Goal: Information Seeking & Learning: Learn about a topic

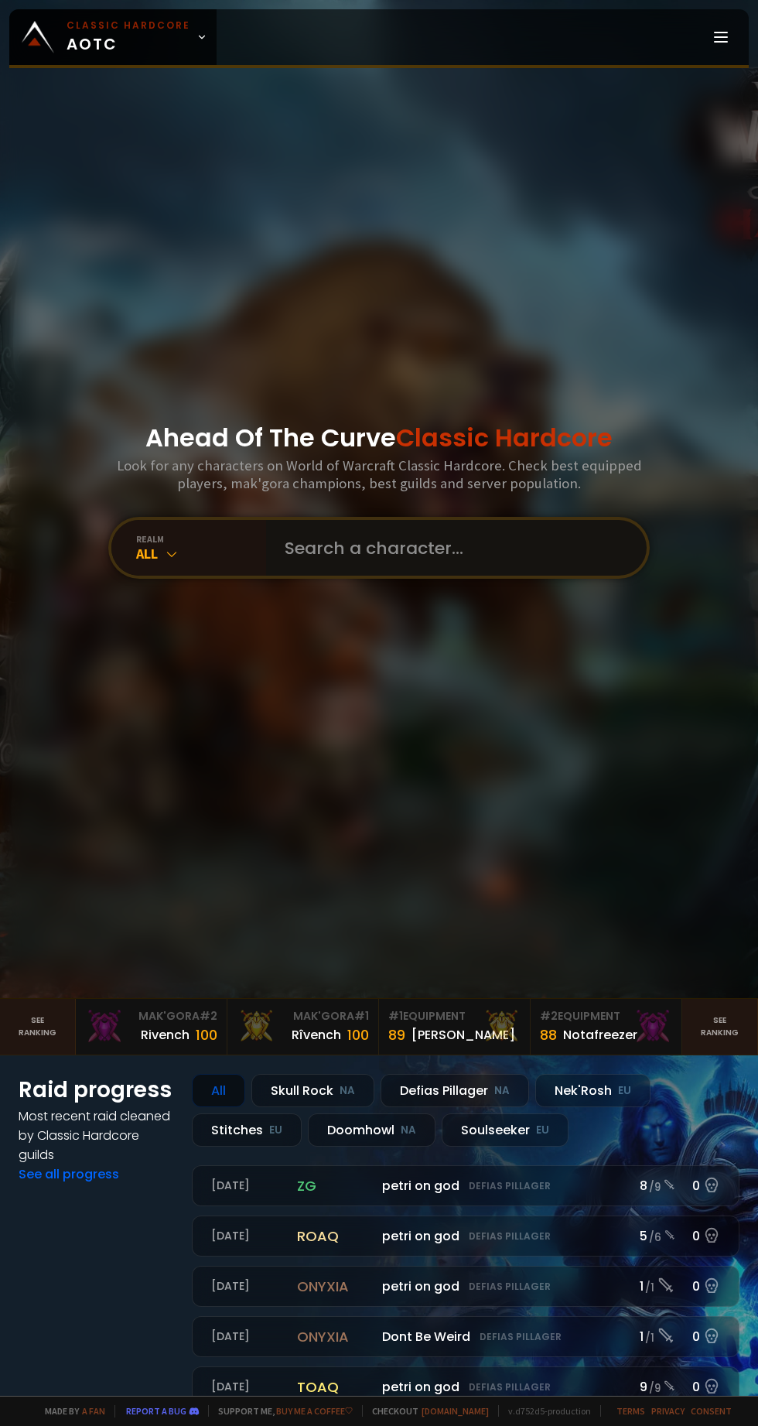
click at [363, 576] on input "text" at bounding box center [452, 548] width 353 height 56
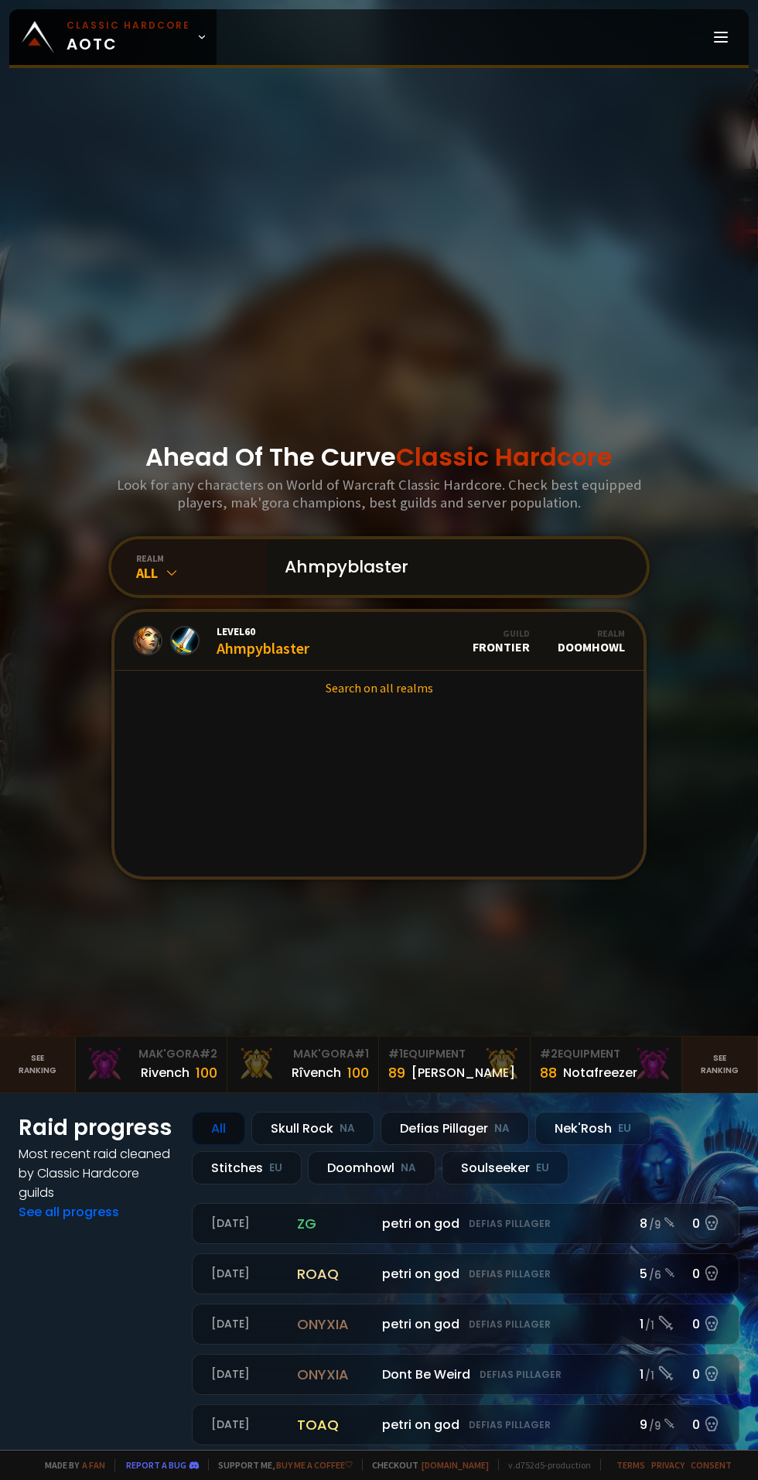
type input "Ahmpyblaster"
click at [248, 658] on div "Level 60 Ahmpyblaster" at bounding box center [263, 641] width 93 height 33
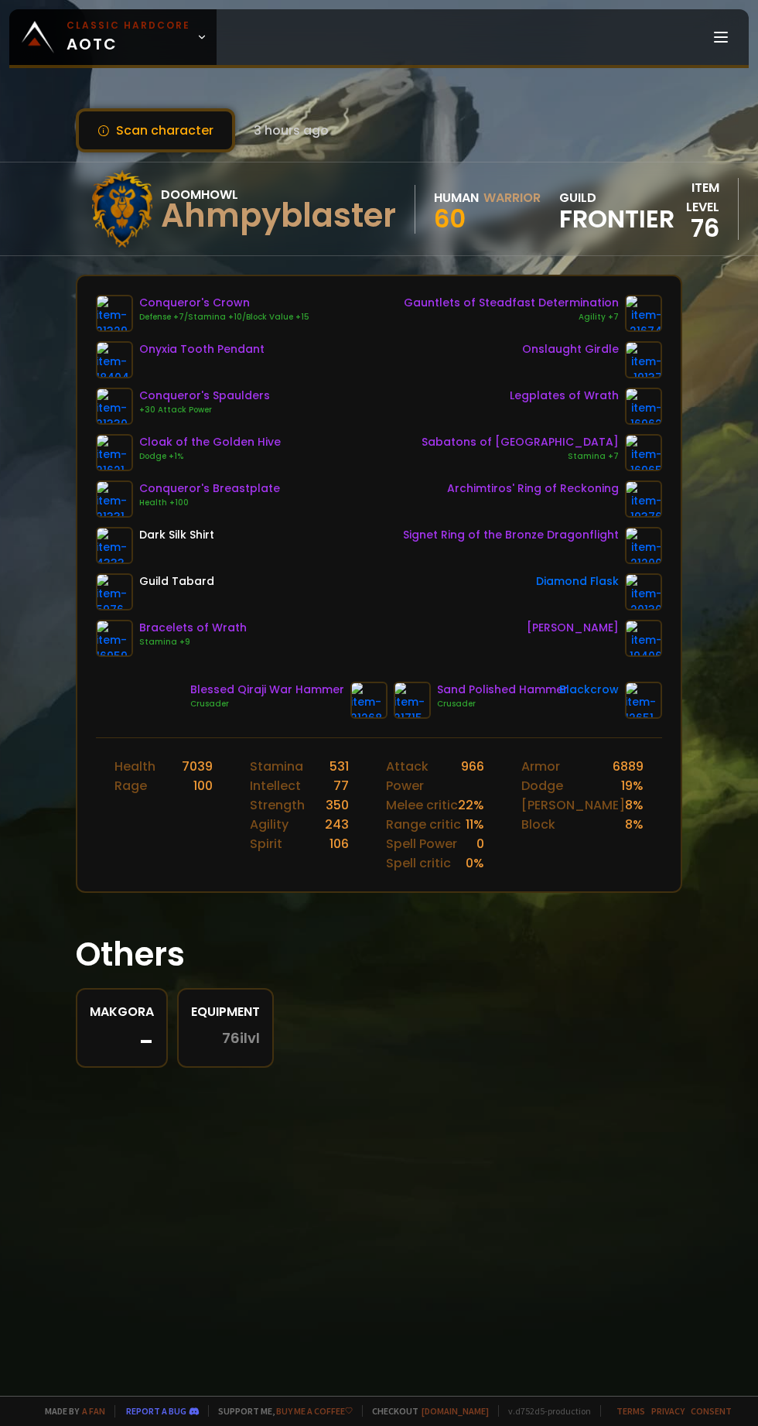
click at [379, 701] on img at bounding box center [369, 700] width 37 height 37
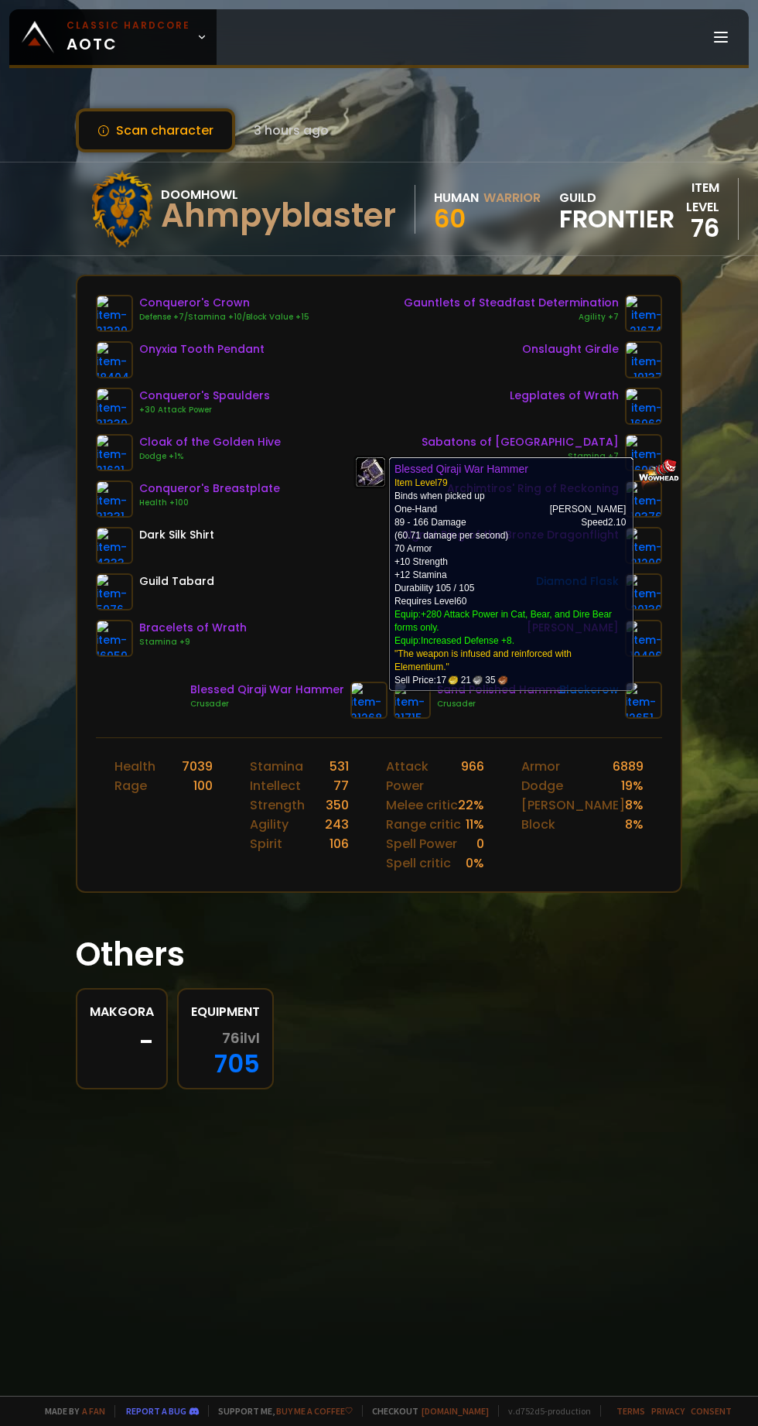
click at [412, 716] on link at bounding box center [412, 700] width 37 height 37
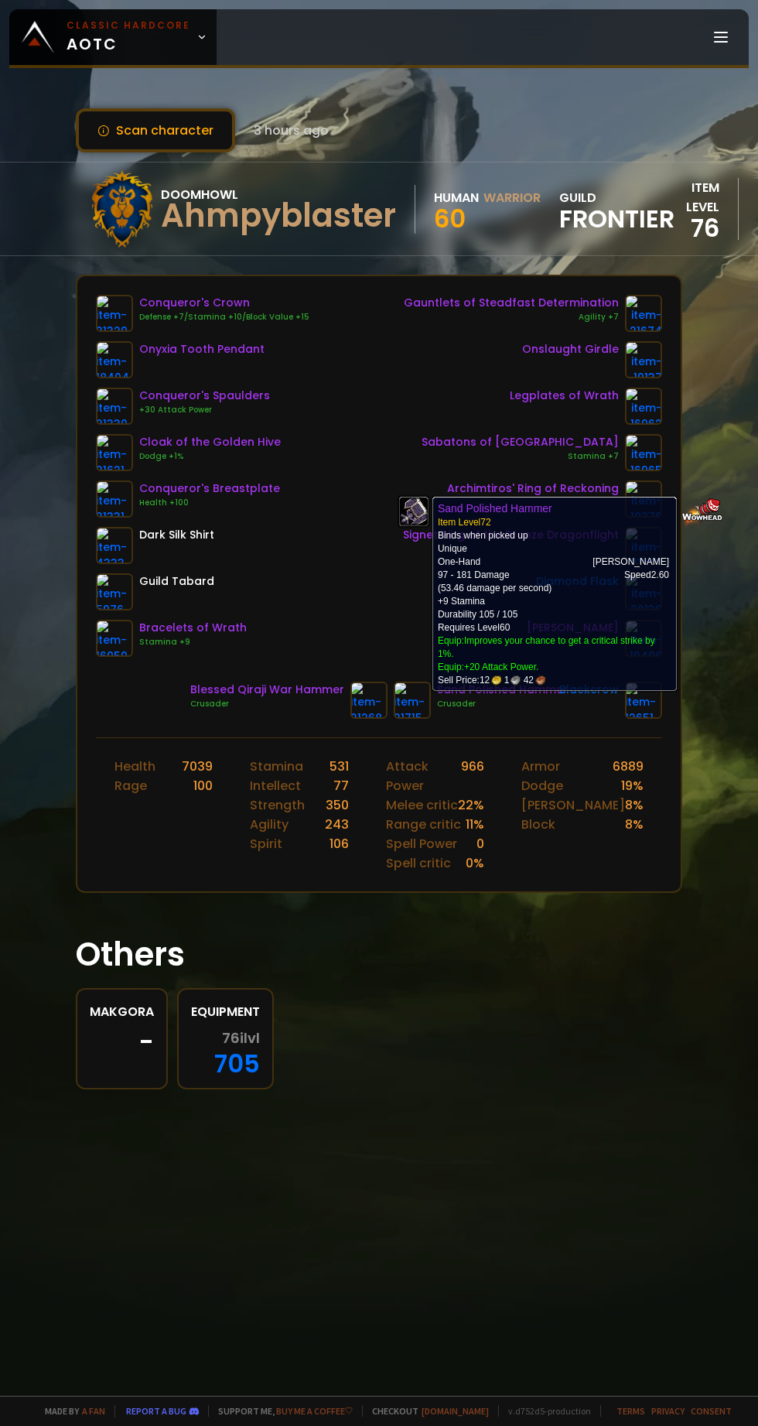
click at [226, 319] on div "Defense +7/Stamina +10/Block Value +15" at bounding box center [224, 317] width 170 height 12
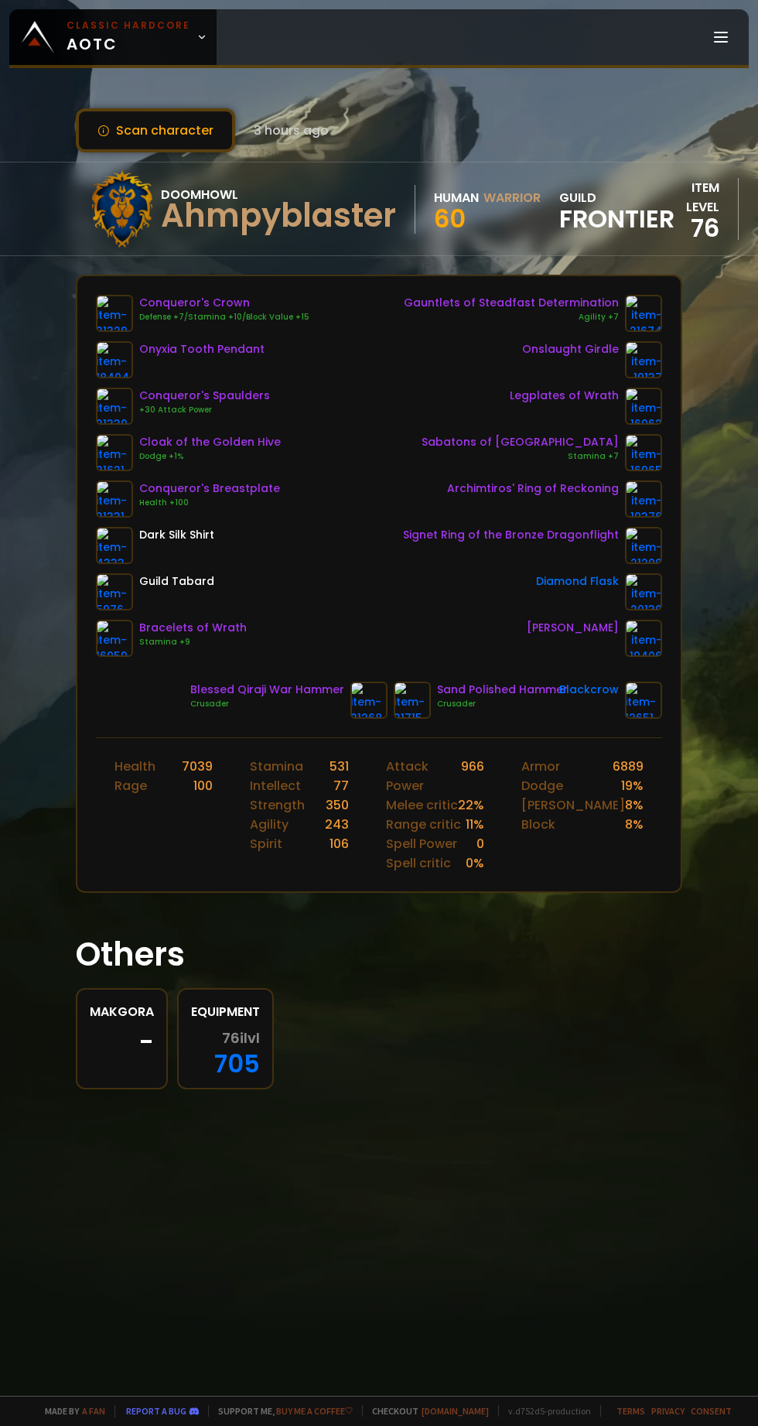
click at [118, 313] on img at bounding box center [114, 313] width 37 height 37
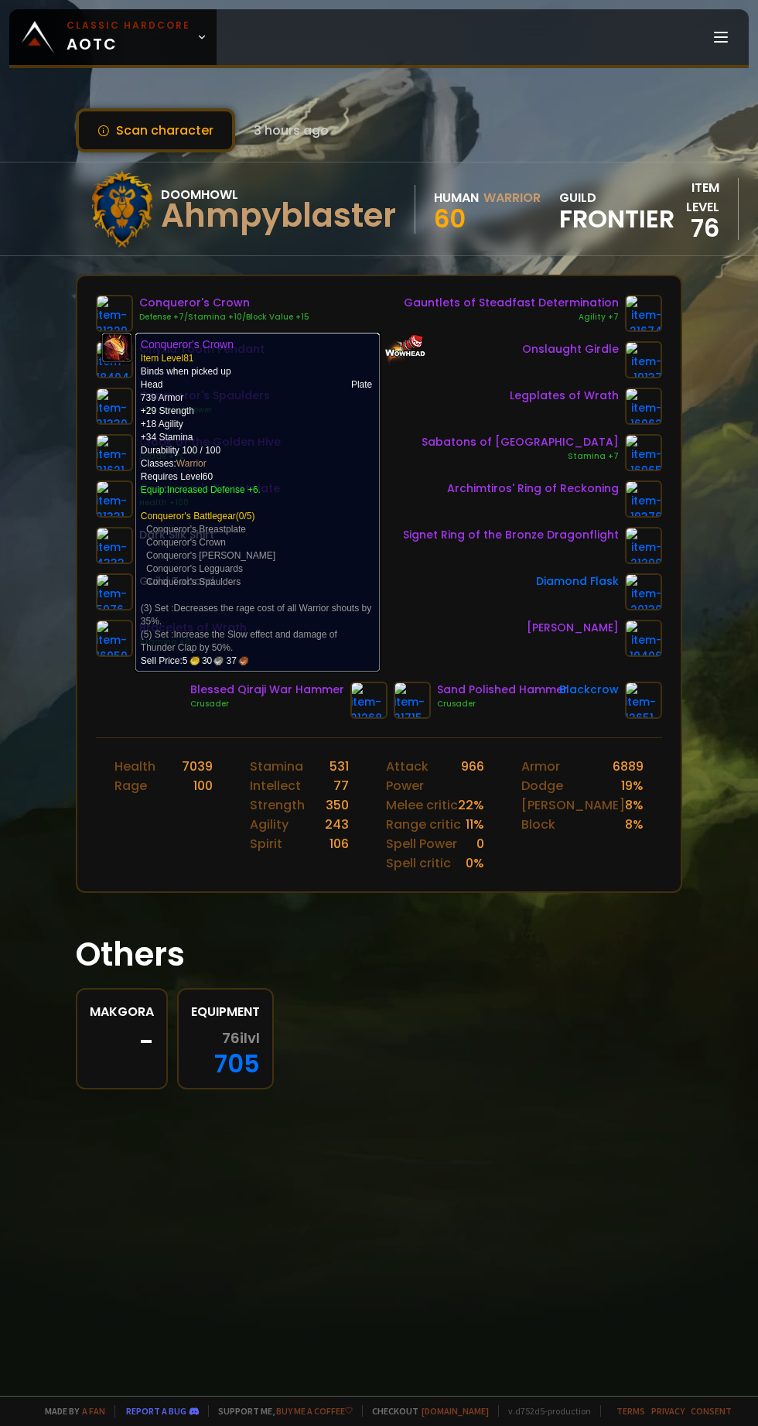
click at [426, 483] on div "Archimtiros' Ring of Reckoning" at bounding box center [532, 499] width 259 height 37
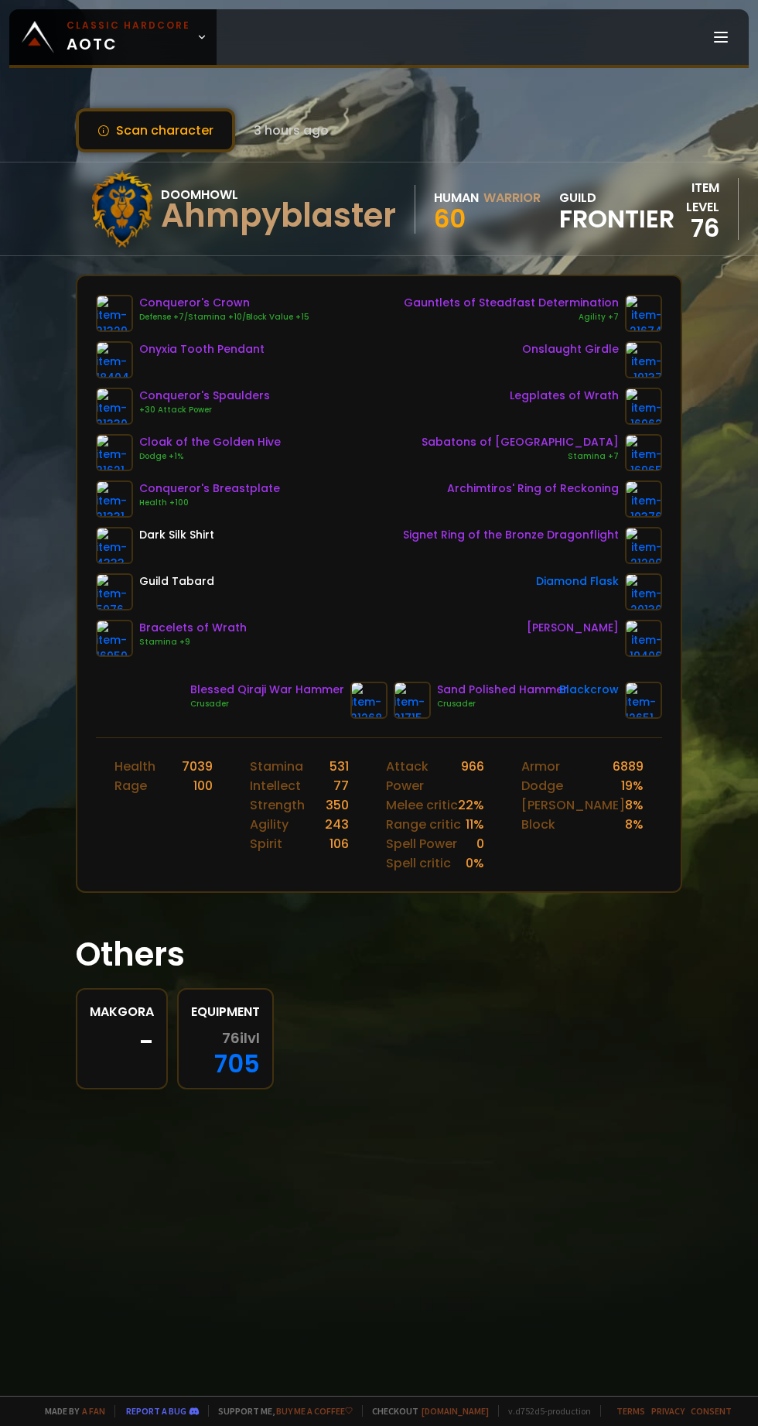
click at [101, 316] on img at bounding box center [114, 313] width 37 height 37
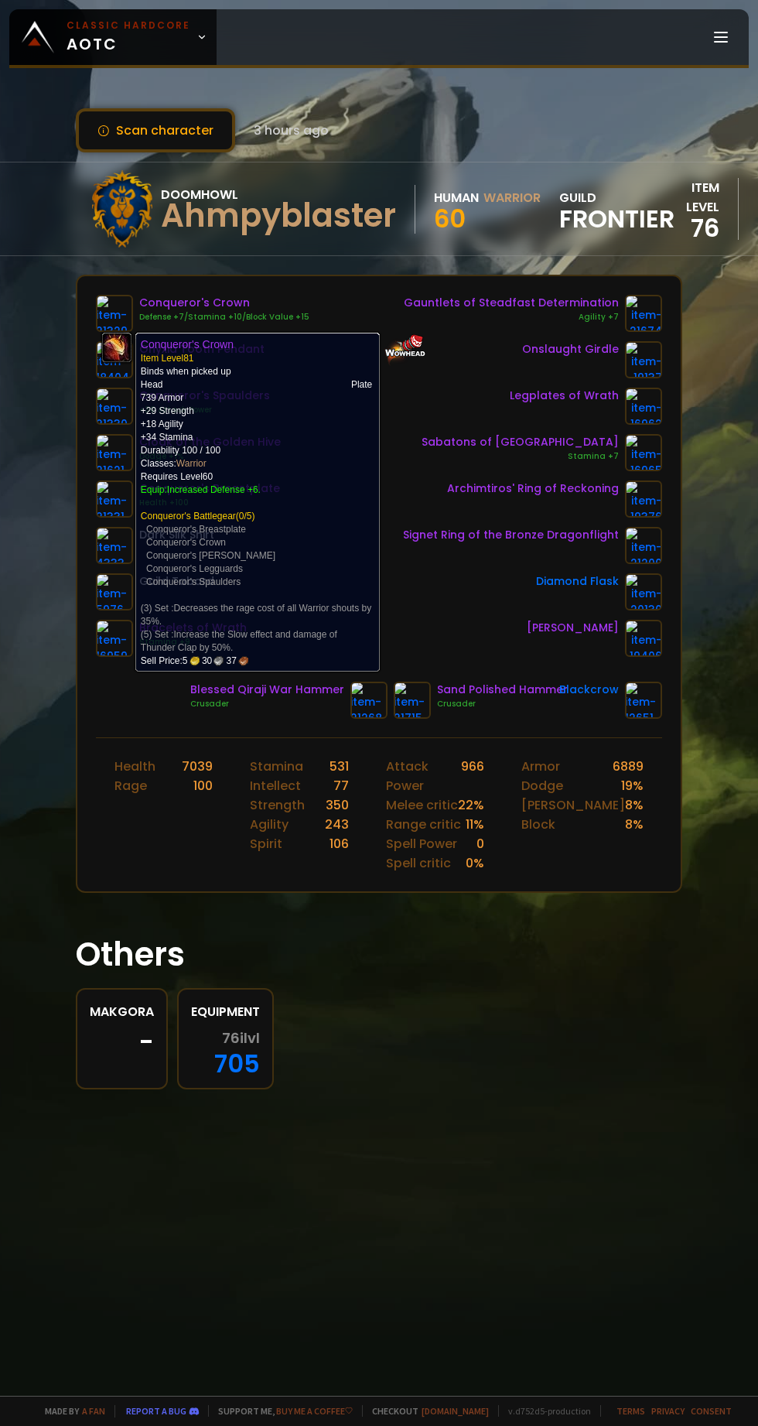
click at [427, 598] on div "Diamond Flask" at bounding box center [532, 591] width 259 height 37
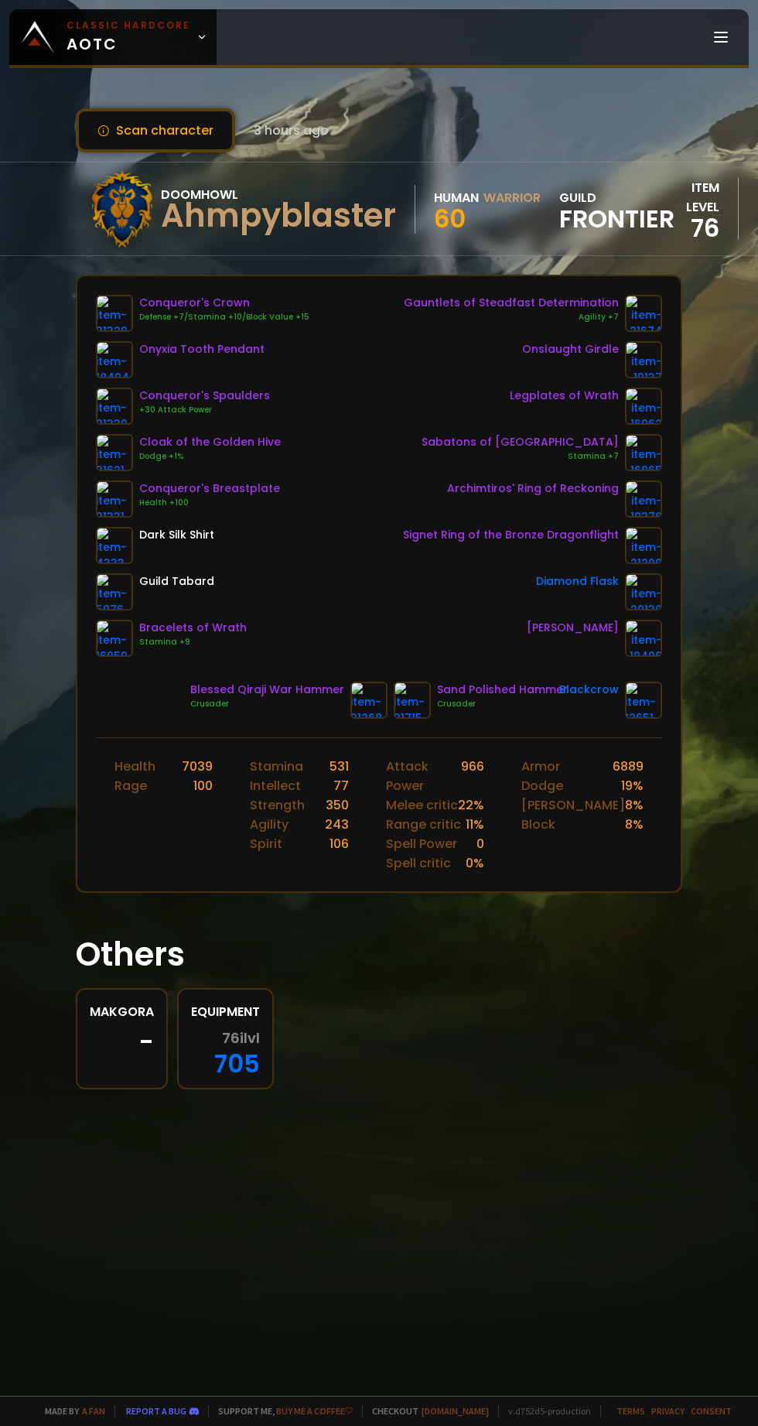
click at [110, 422] on link at bounding box center [114, 406] width 37 height 37
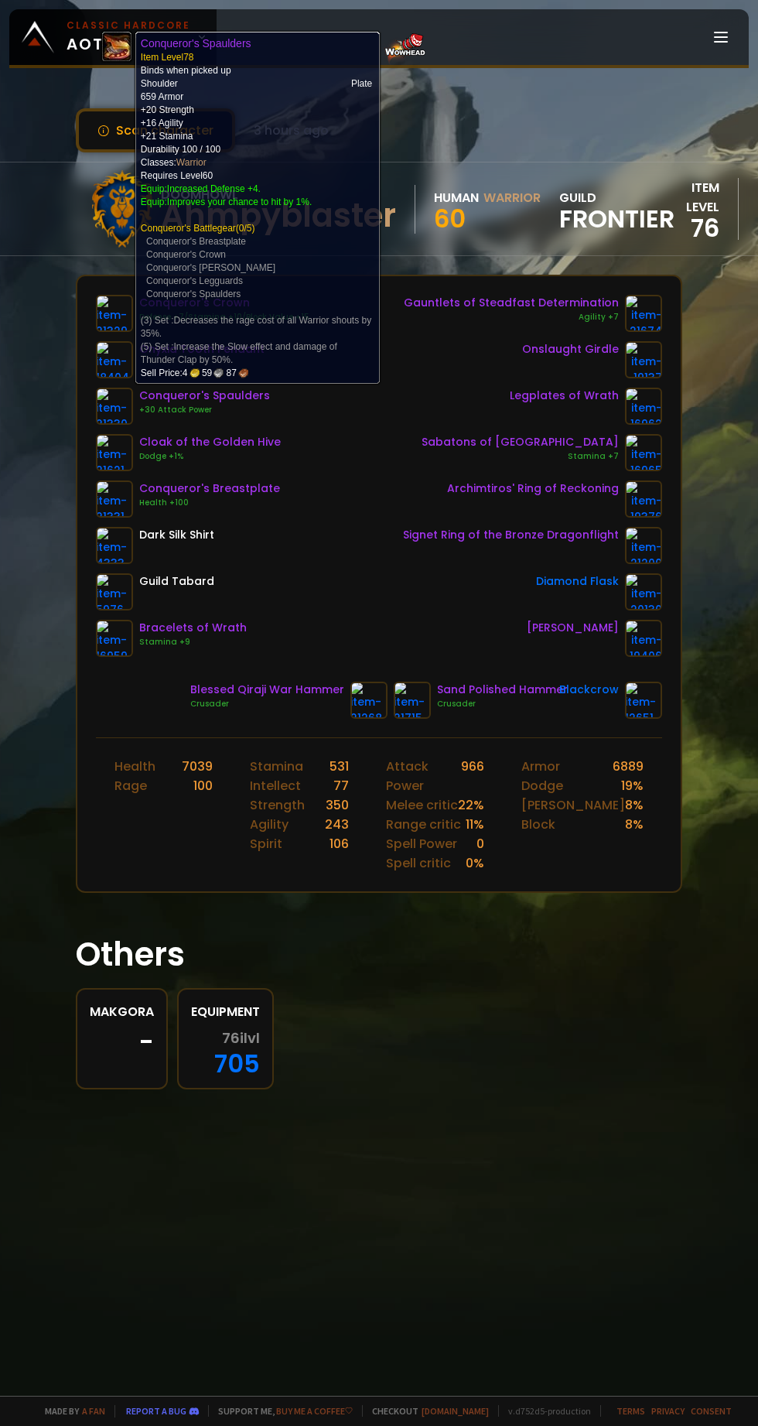
click at [126, 645] on img at bounding box center [114, 638] width 37 height 37
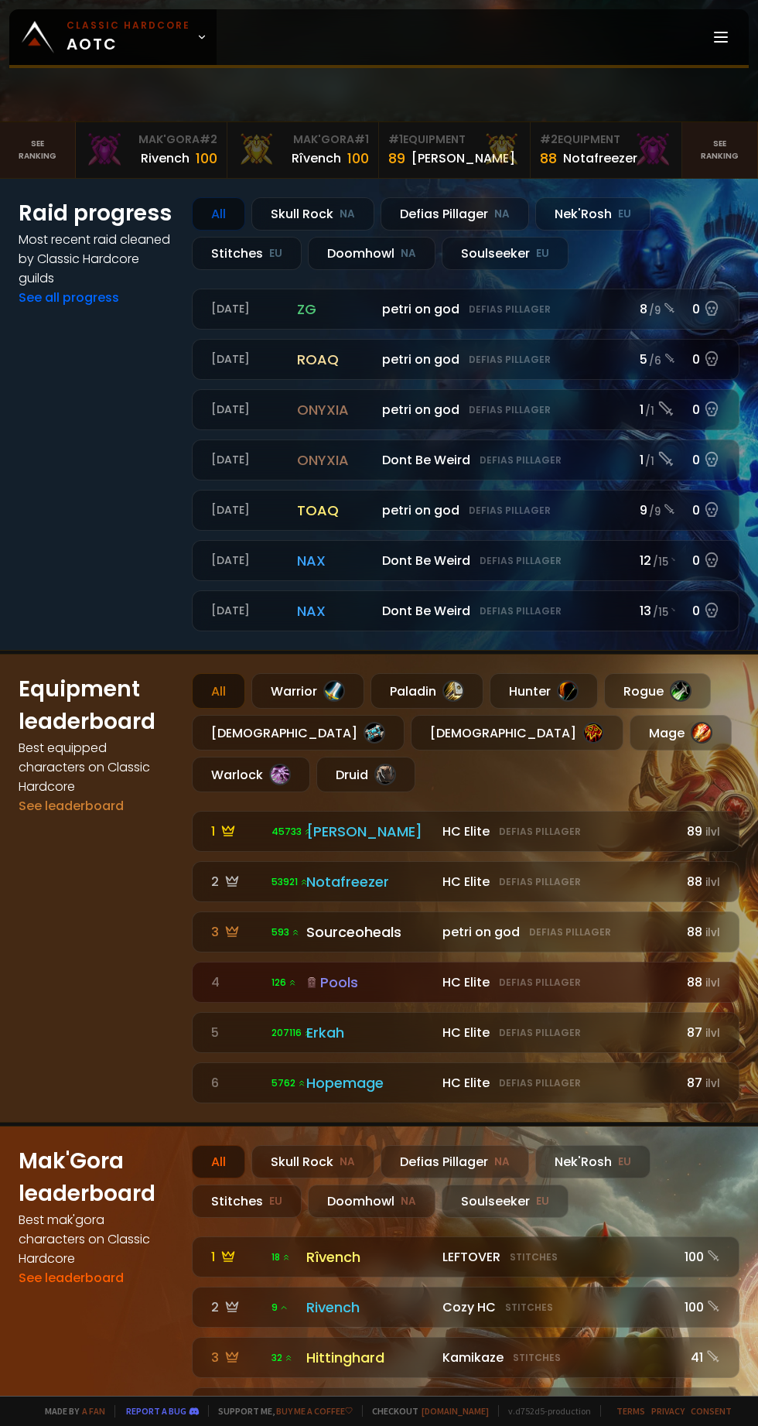
scroll to position [884, 0]
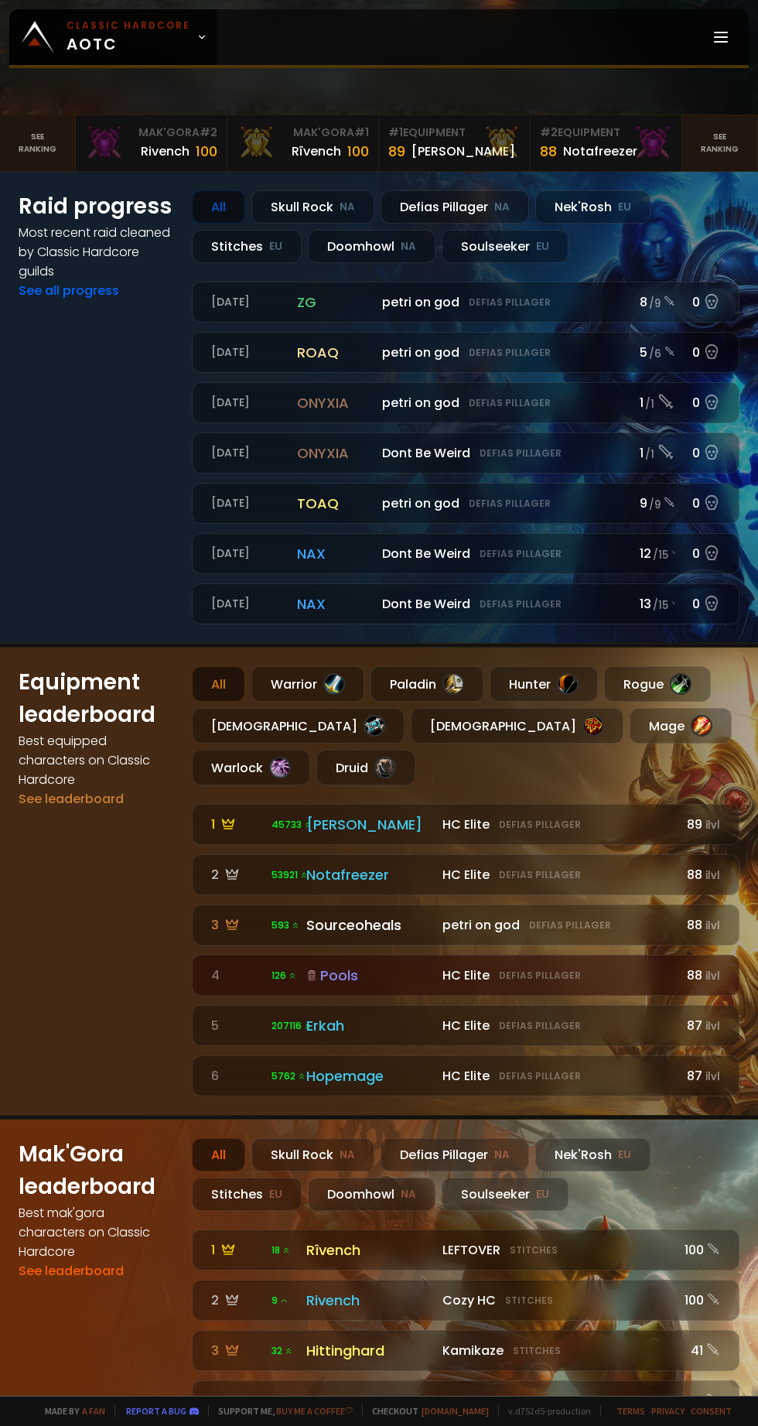
click at [319, 702] on div "Warrior" at bounding box center [308, 684] width 113 height 36
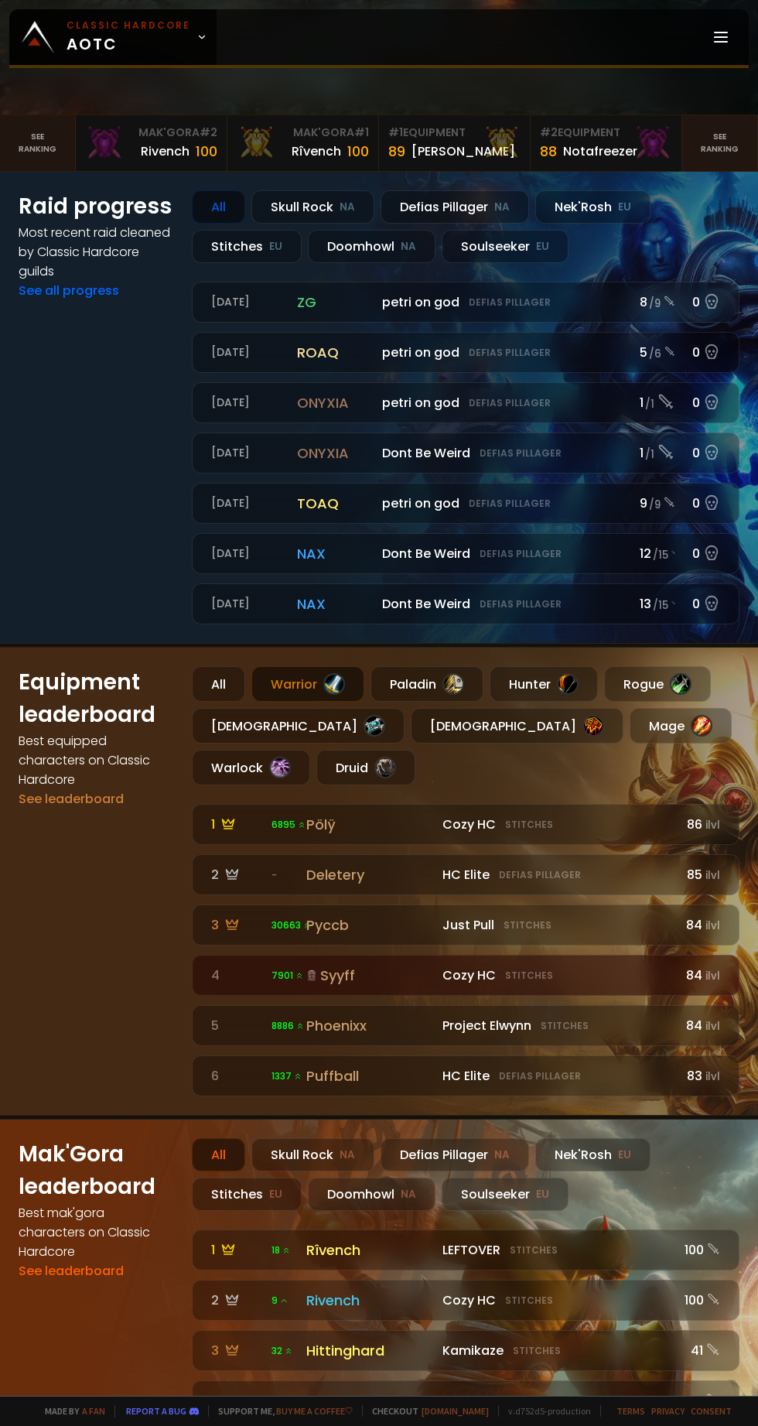
click at [328, 885] on div "Deletery" at bounding box center [370, 874] width 128 height 21
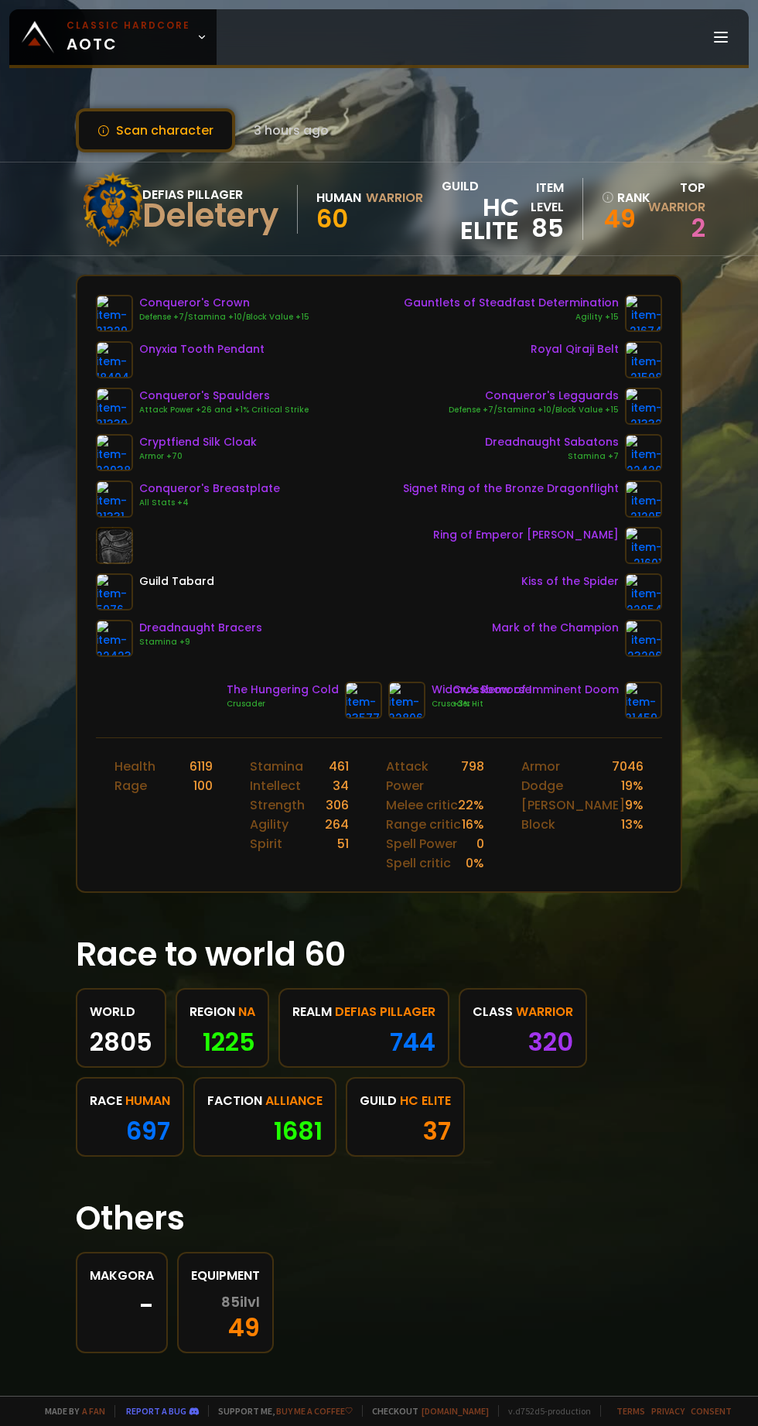
click at [351, 703] on img at bounding box center [363, 700] width 37 height 37
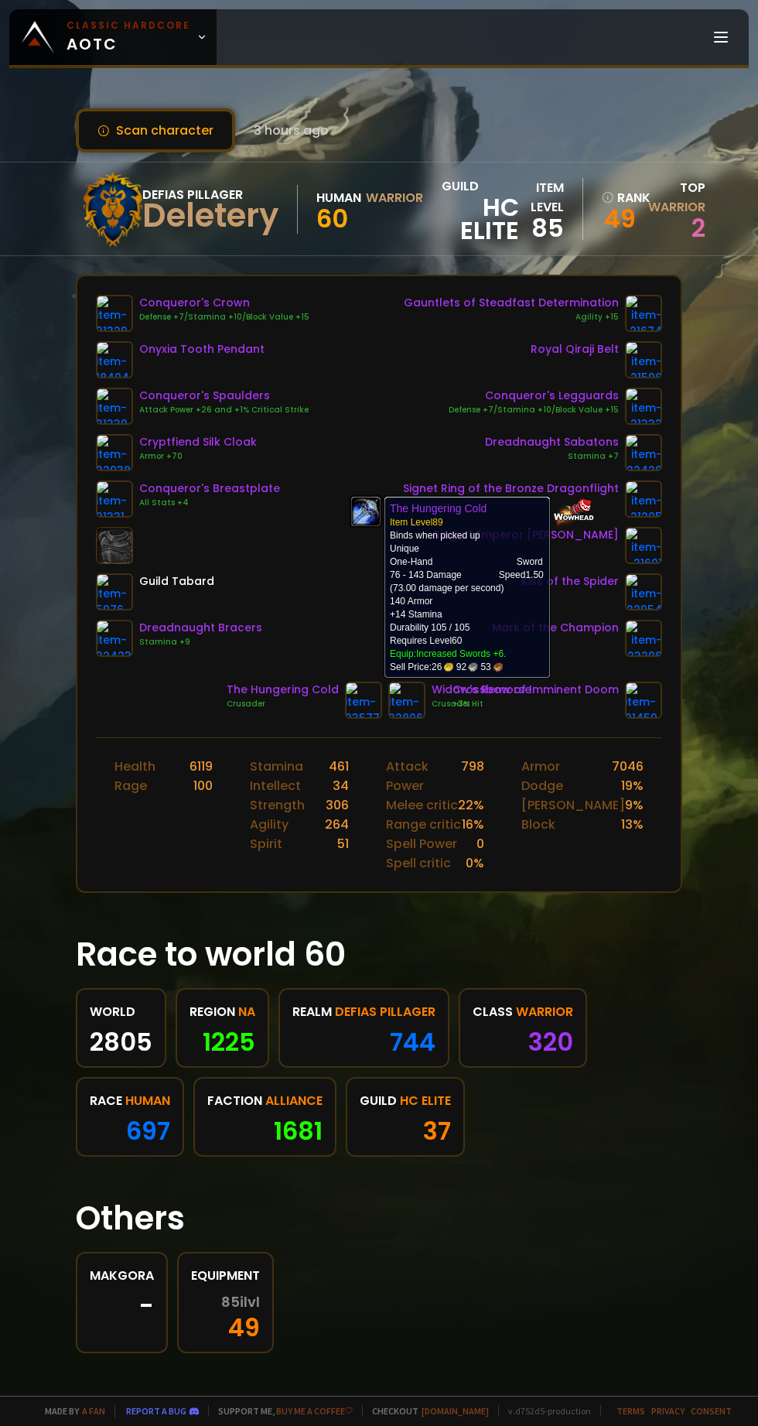
click at [529, 454] on div "Stamina +7" at bounding box center [552, 456] width 134 height 12
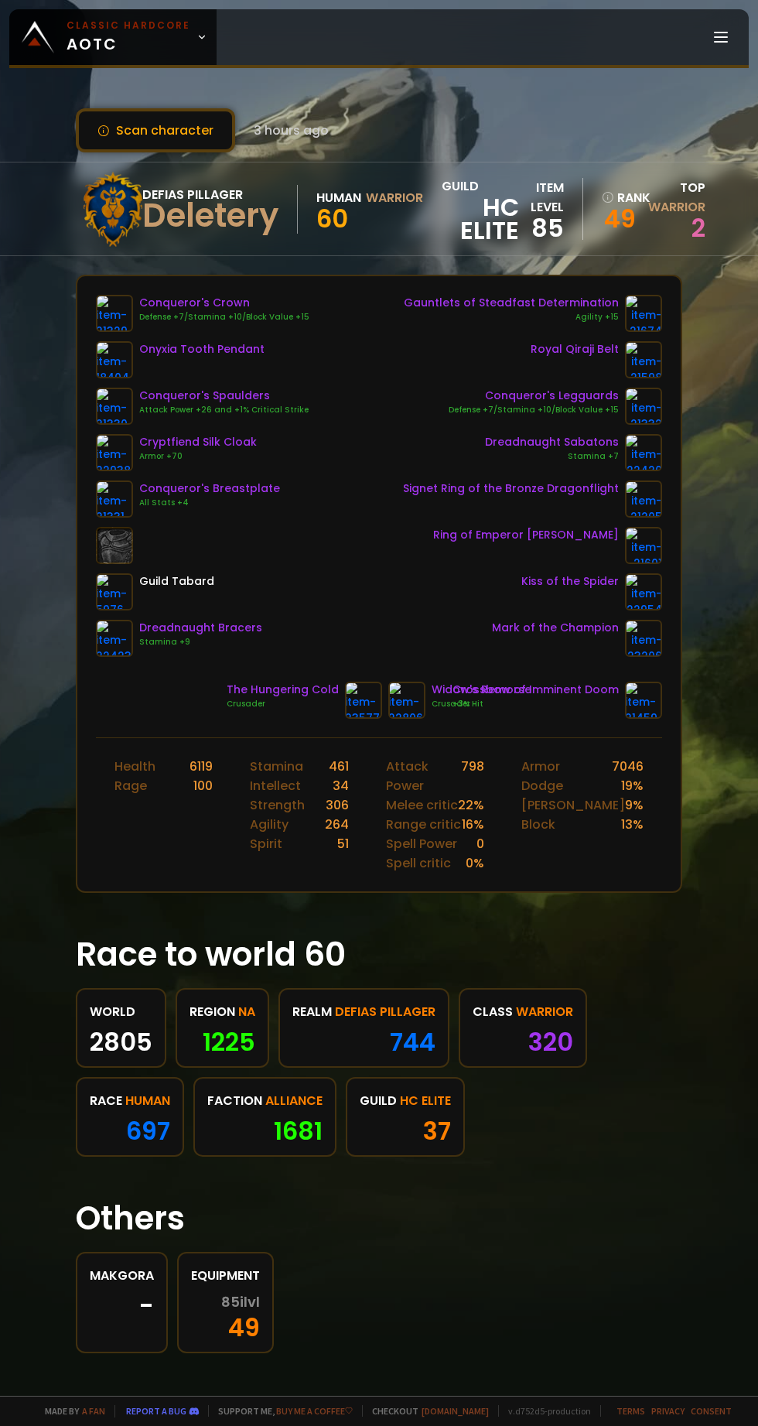
click at [514, 416] on div "Conqueror's Legguards Defense +7/Stamina +10/Block Value +15" at bounding box center [534, 406] width 170 height 37
click at [121, 505] on img at bounding box center [114, 499] width 37 height 37
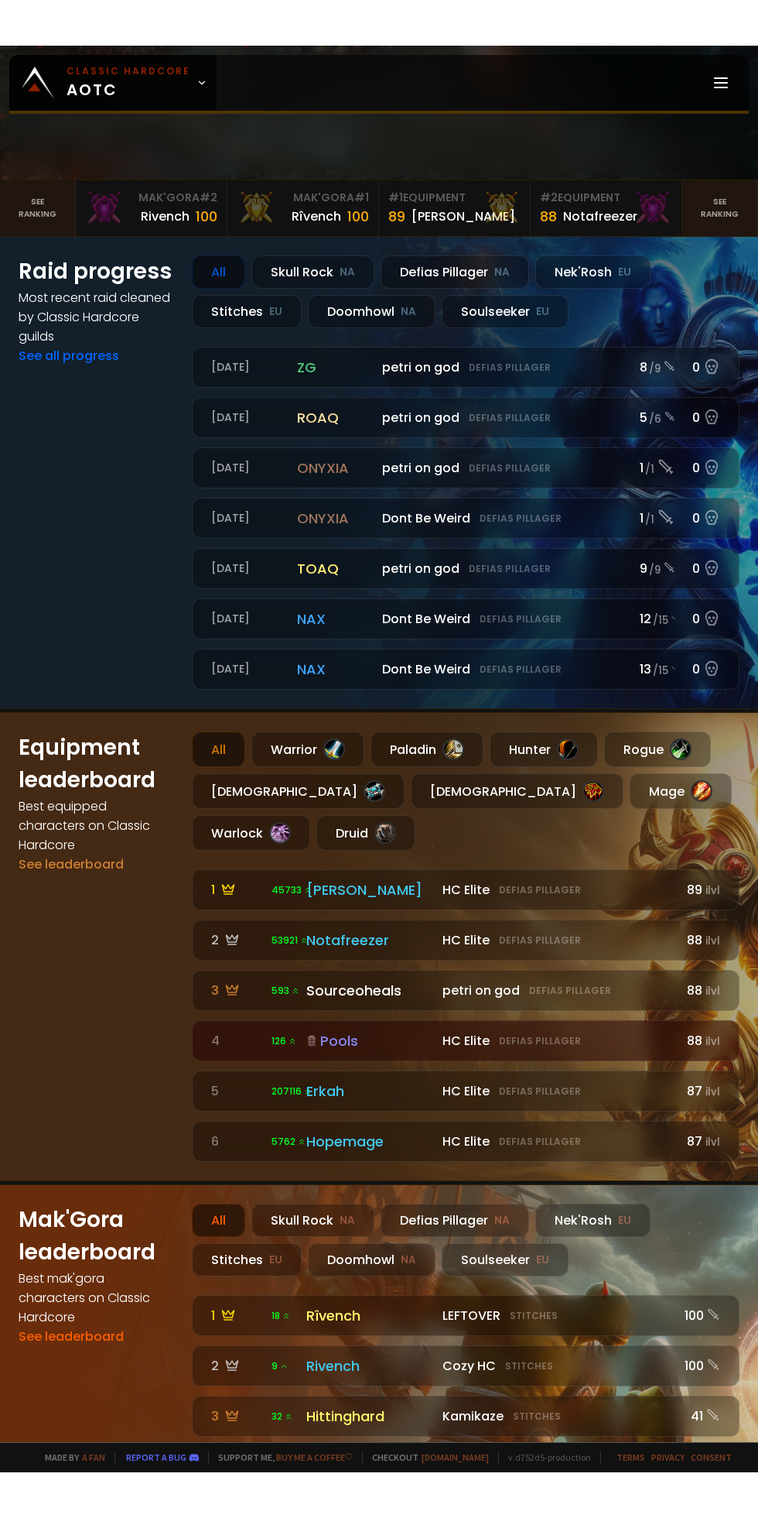
scroll to position [865, 0]
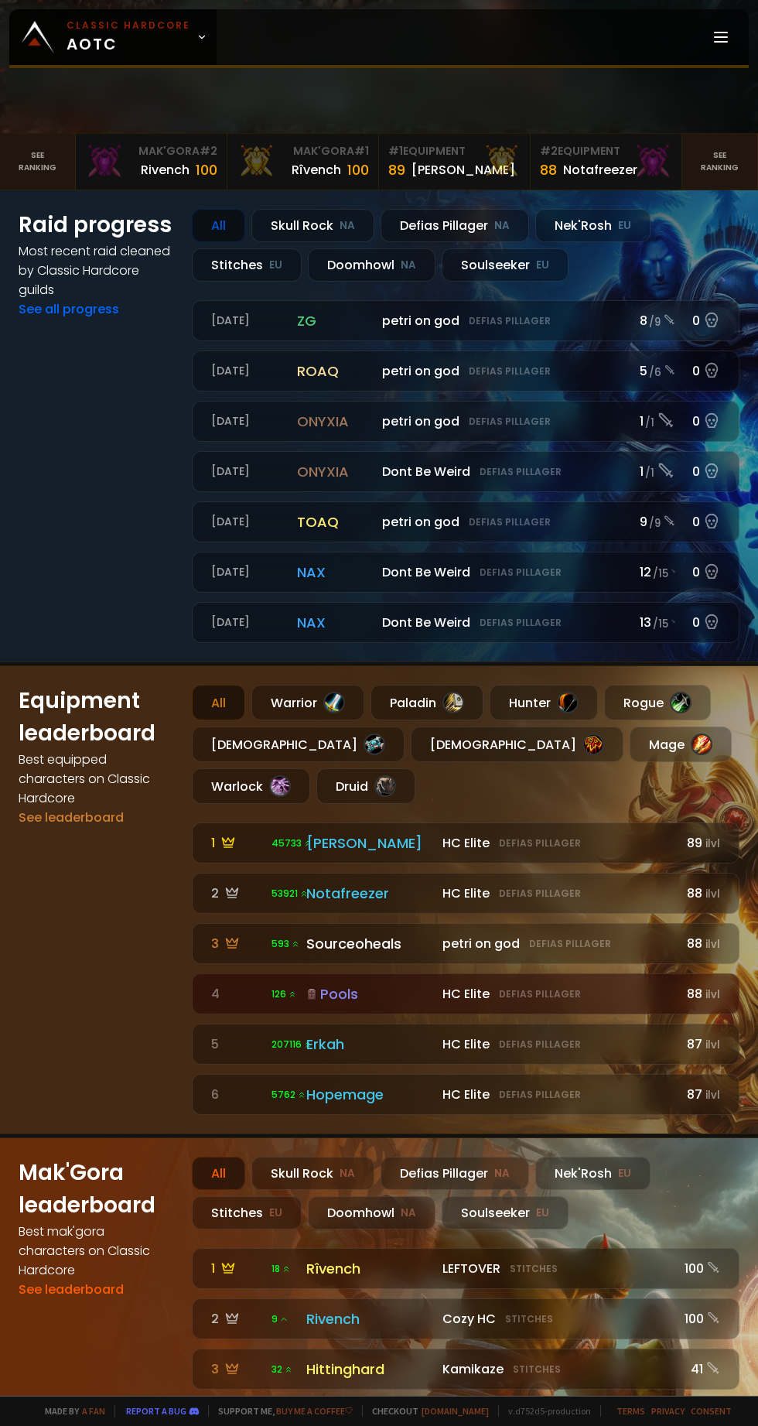
click at [334, 714] on div at bounding box center [334, 703] width 22 height 22
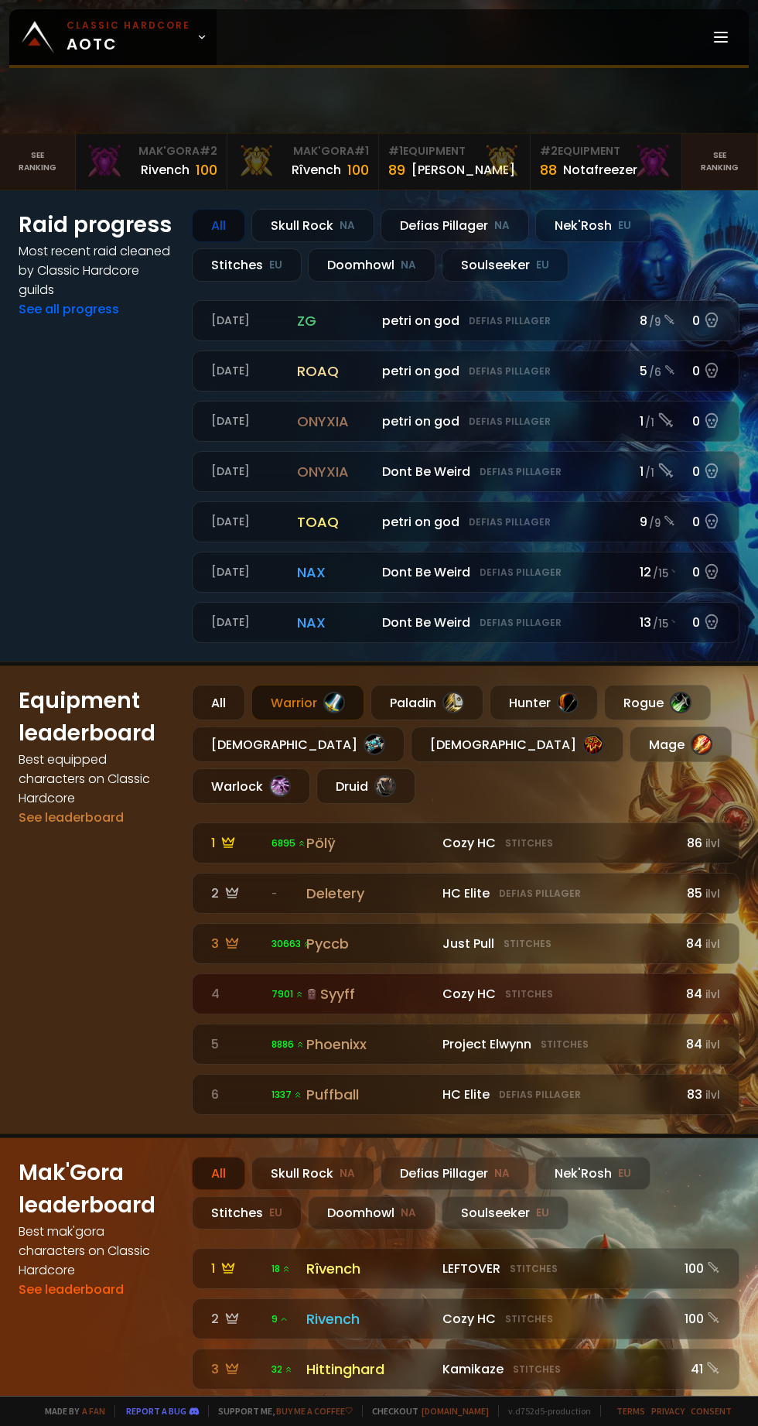
click at [331, 854] on div "Pölÿ" at bounding box center [370, 843] width 128 height 21
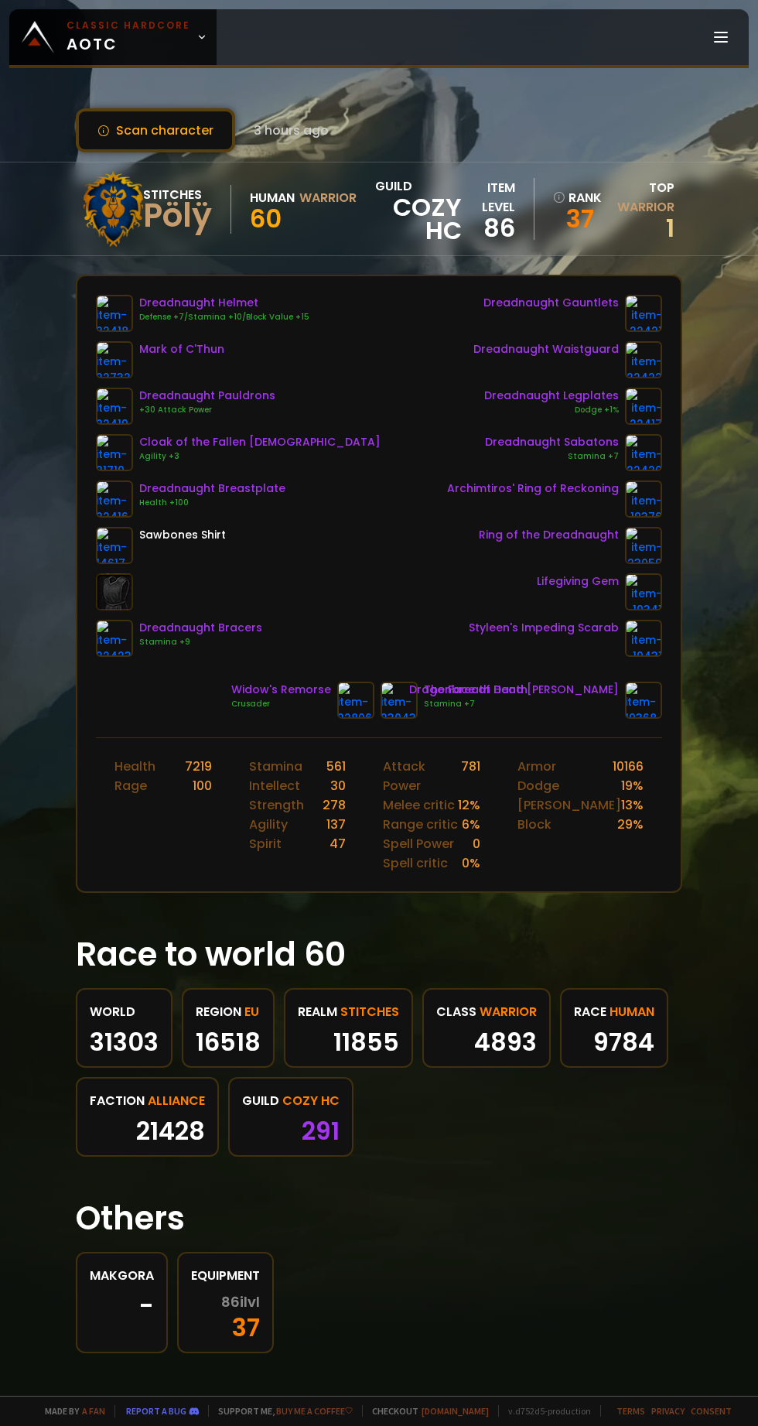
click at [116, 499] on img at bounding box center [114, 499] width 37 height 37
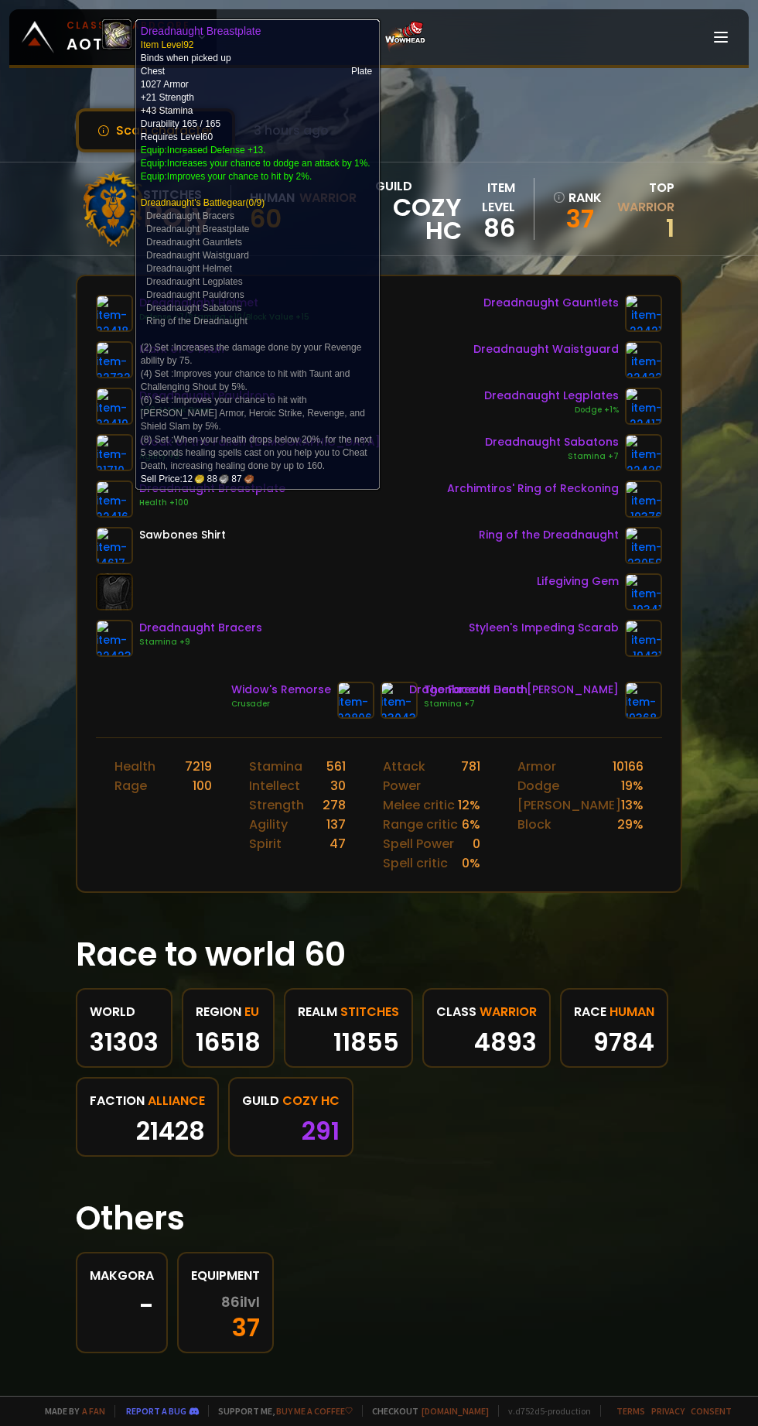
click at [358, 716] on link at bounding box center [355, 700] width 37 height 37
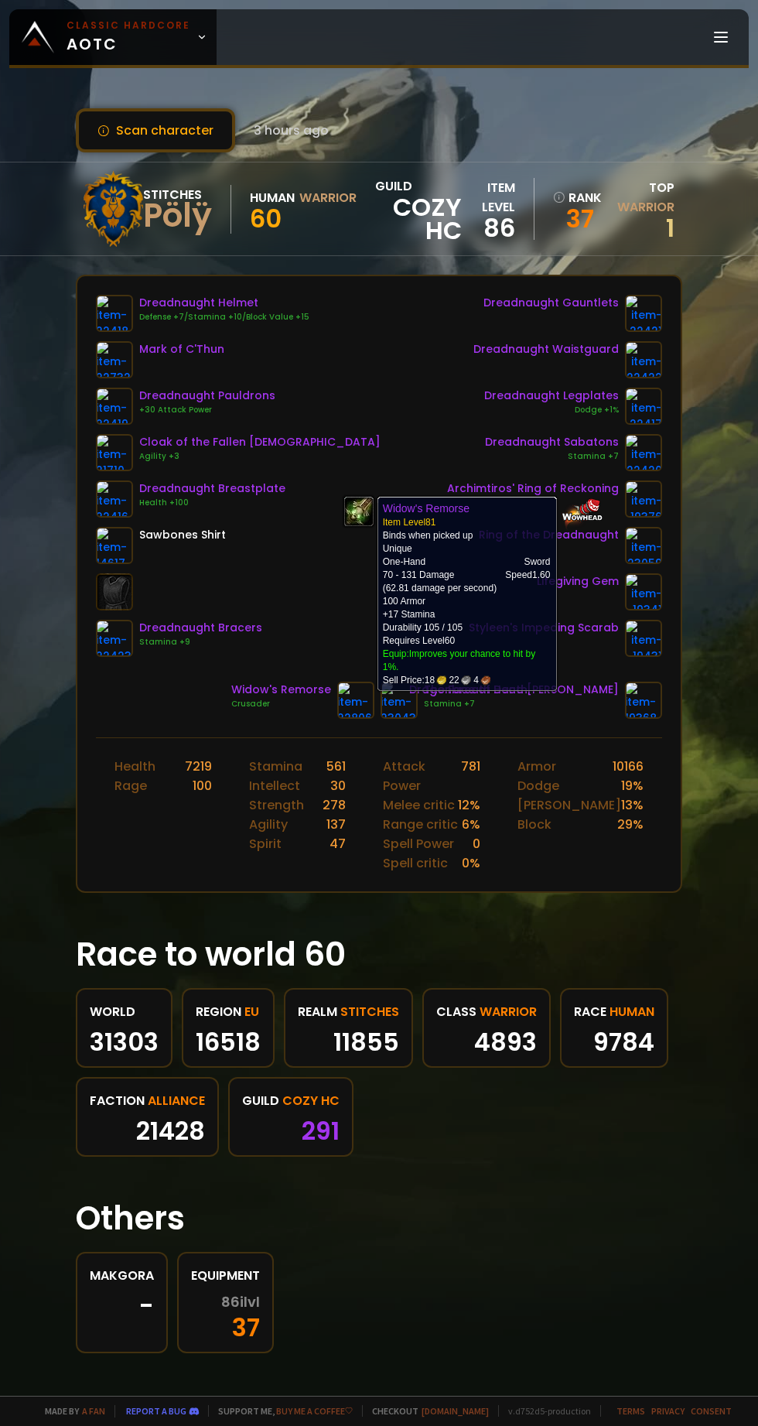
click at [115, 405] on img at bounding box center [114, 406] width 37 height 37
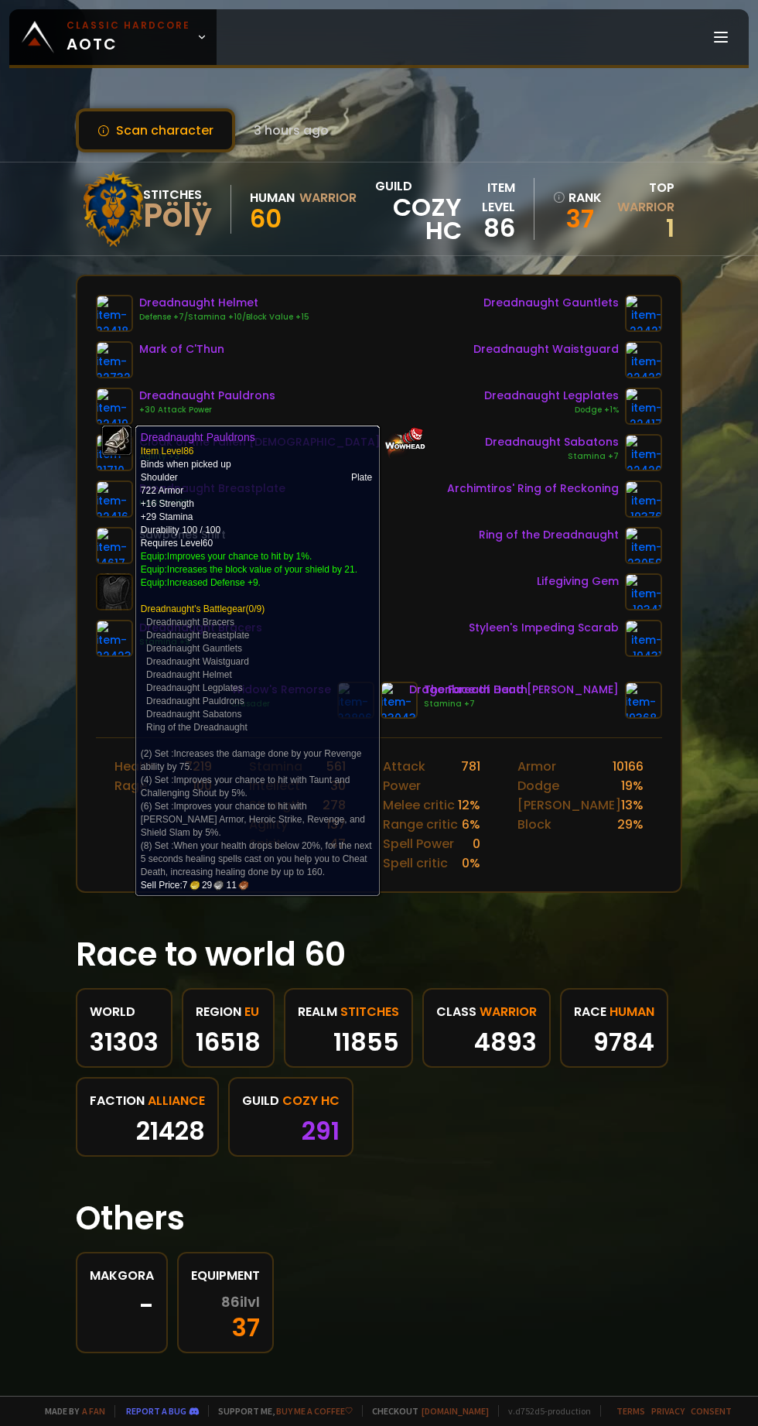
click at [125, 350] on img at bounding box center [114, 359] width 37 height 37
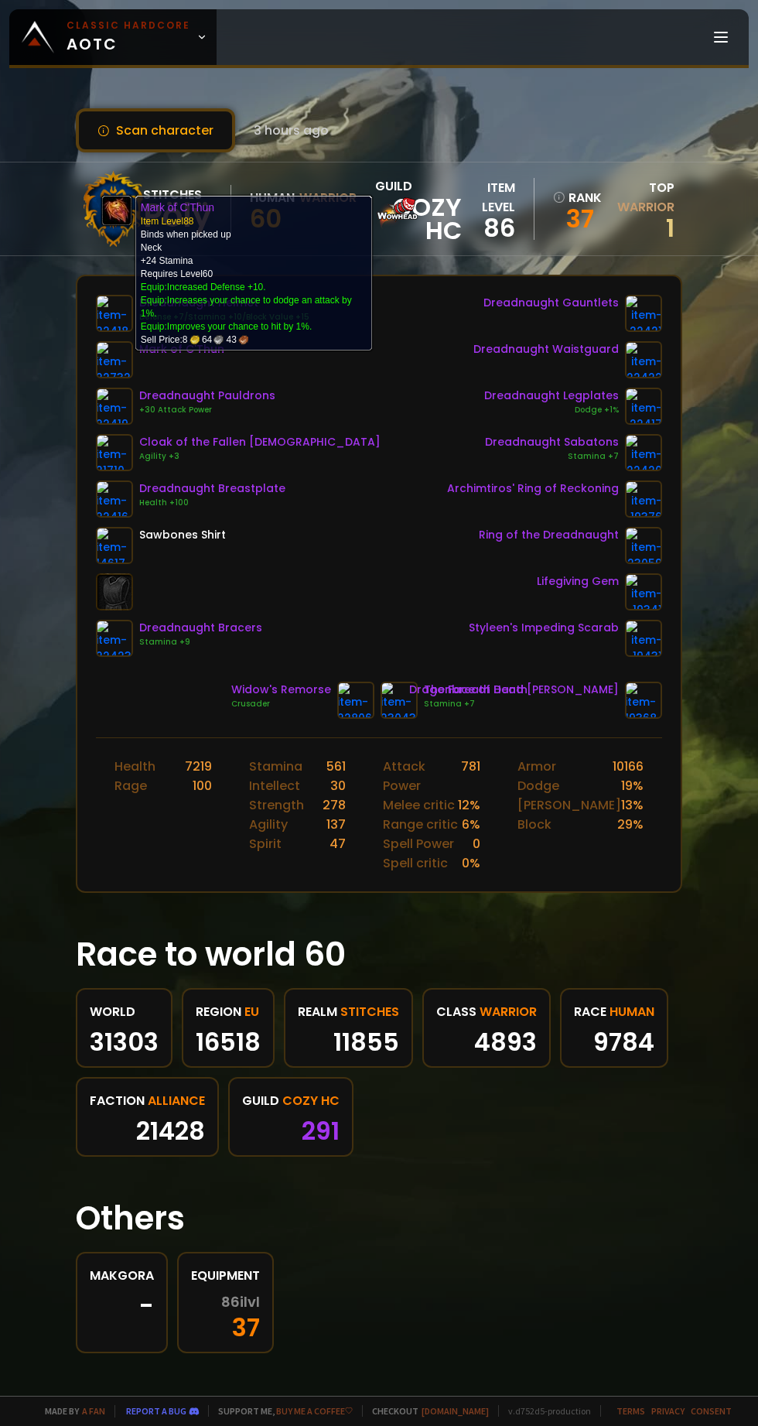
click at [115, 310] on img at bounding box center [114, 313] width 37 height 37
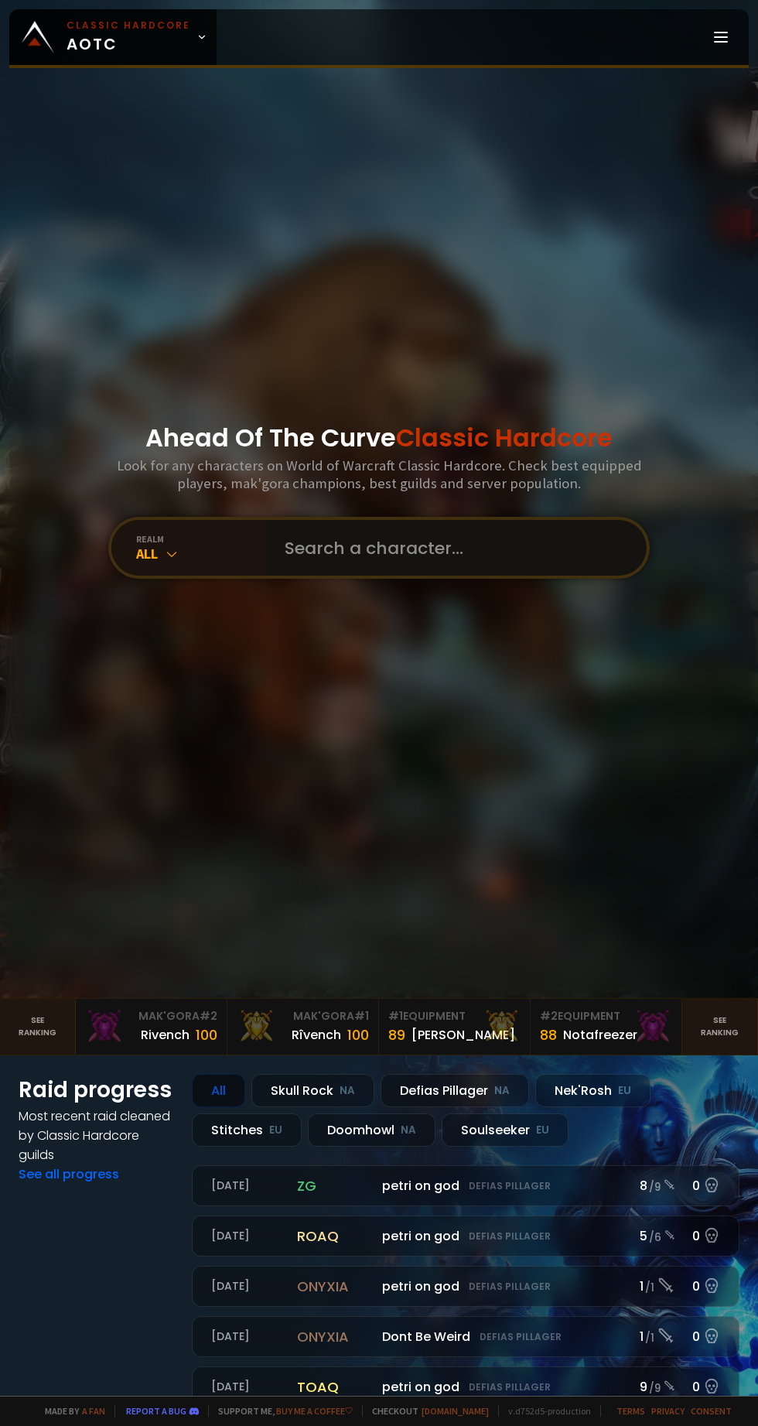
click at [373, 576] on input "text" at bounding box center [452, 548] width 353 height 56
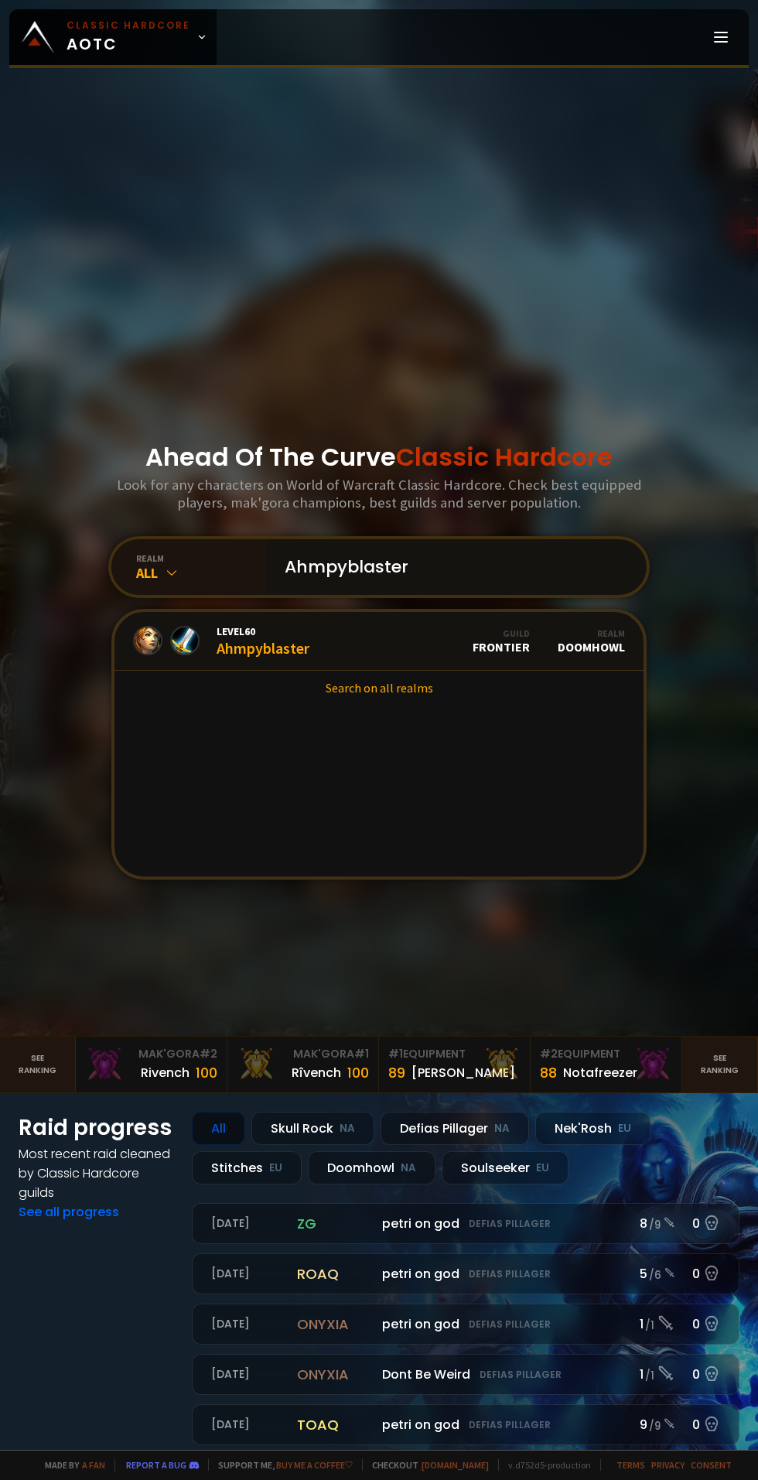
type input "Ahmpyblaster"
click at [250, 658] on div "Level 60 Ahmpyblaster" at bounding box center [263, 641] width 93 height 33
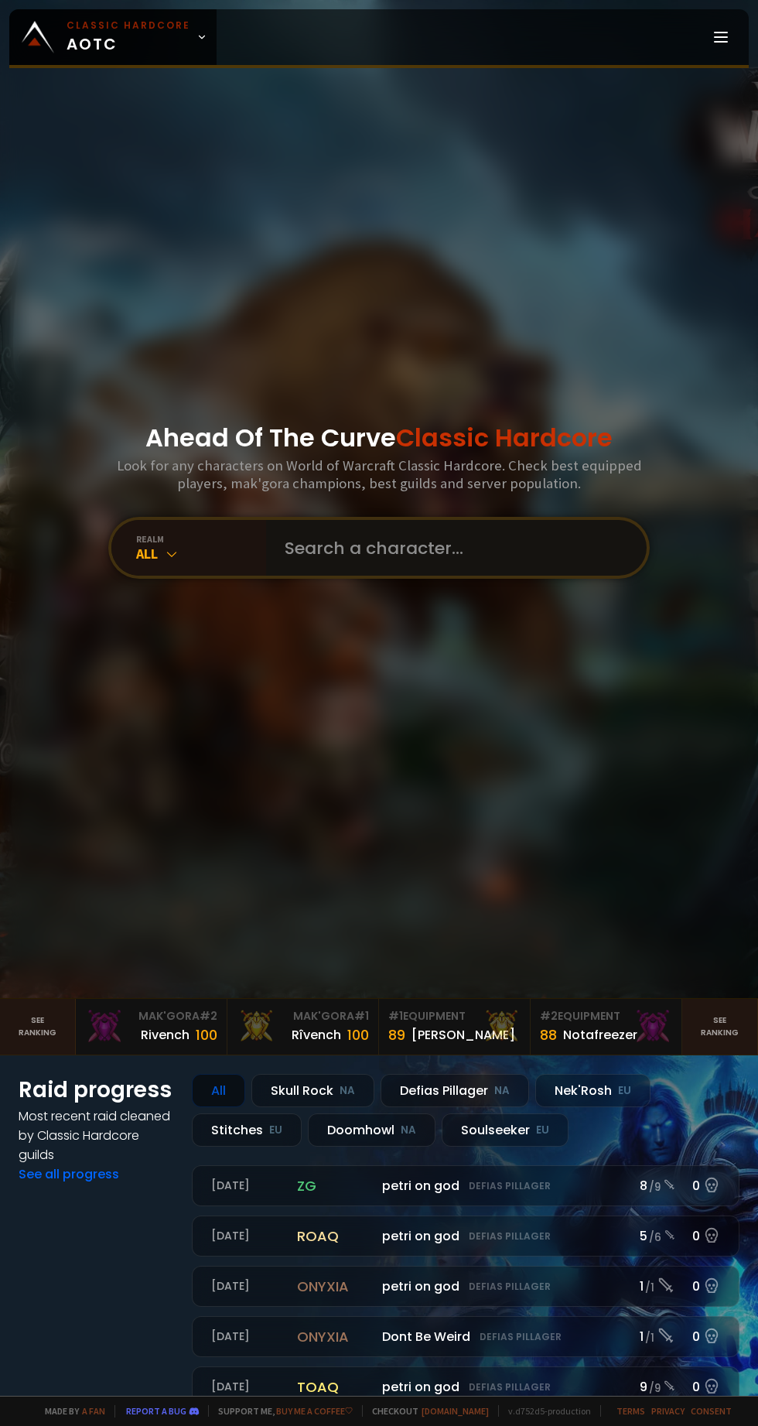
click at [363, 576] on input "text" at bounding box center [452, 548] width 353 height 56
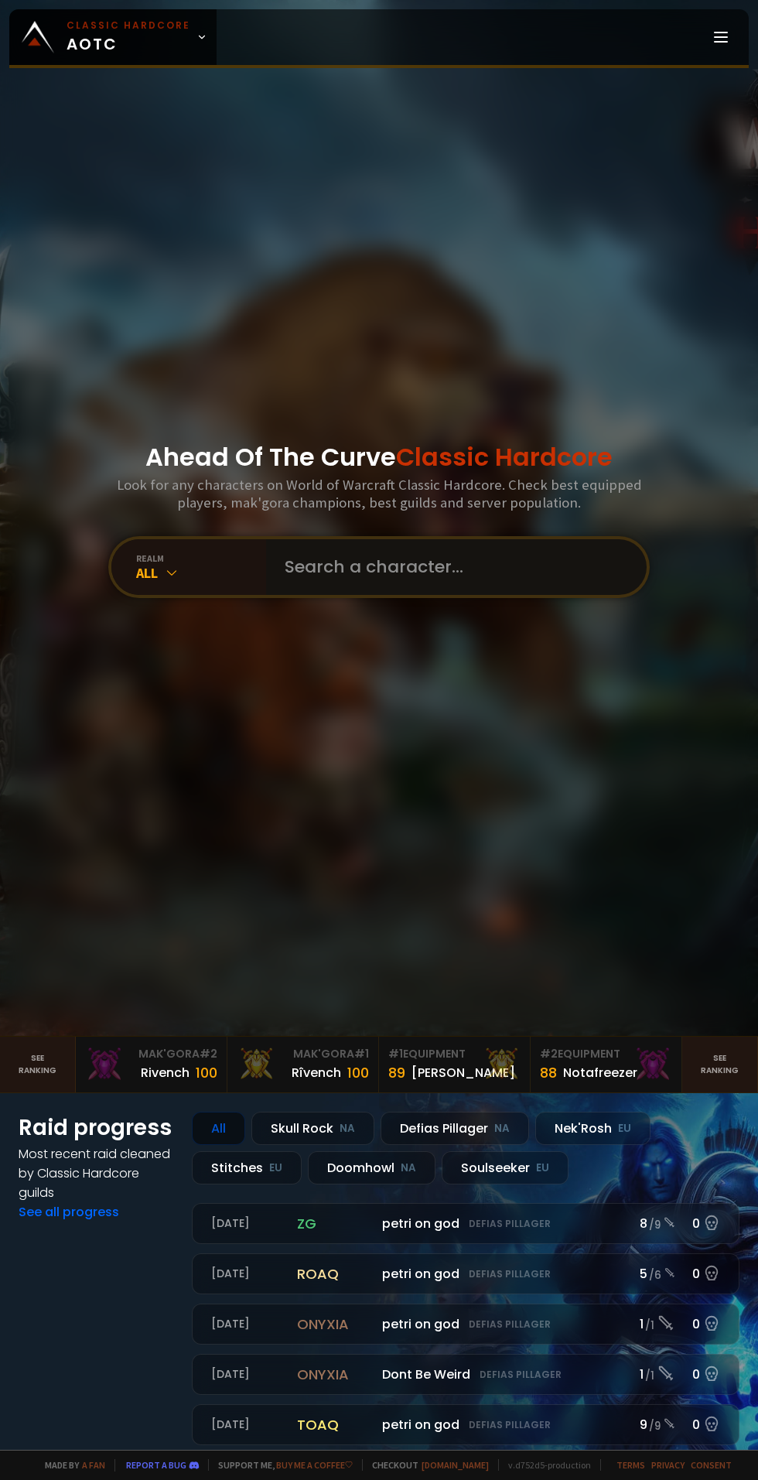
click at [437, 576] on input "text" at bounding box center [452, 567] width 353 height 56
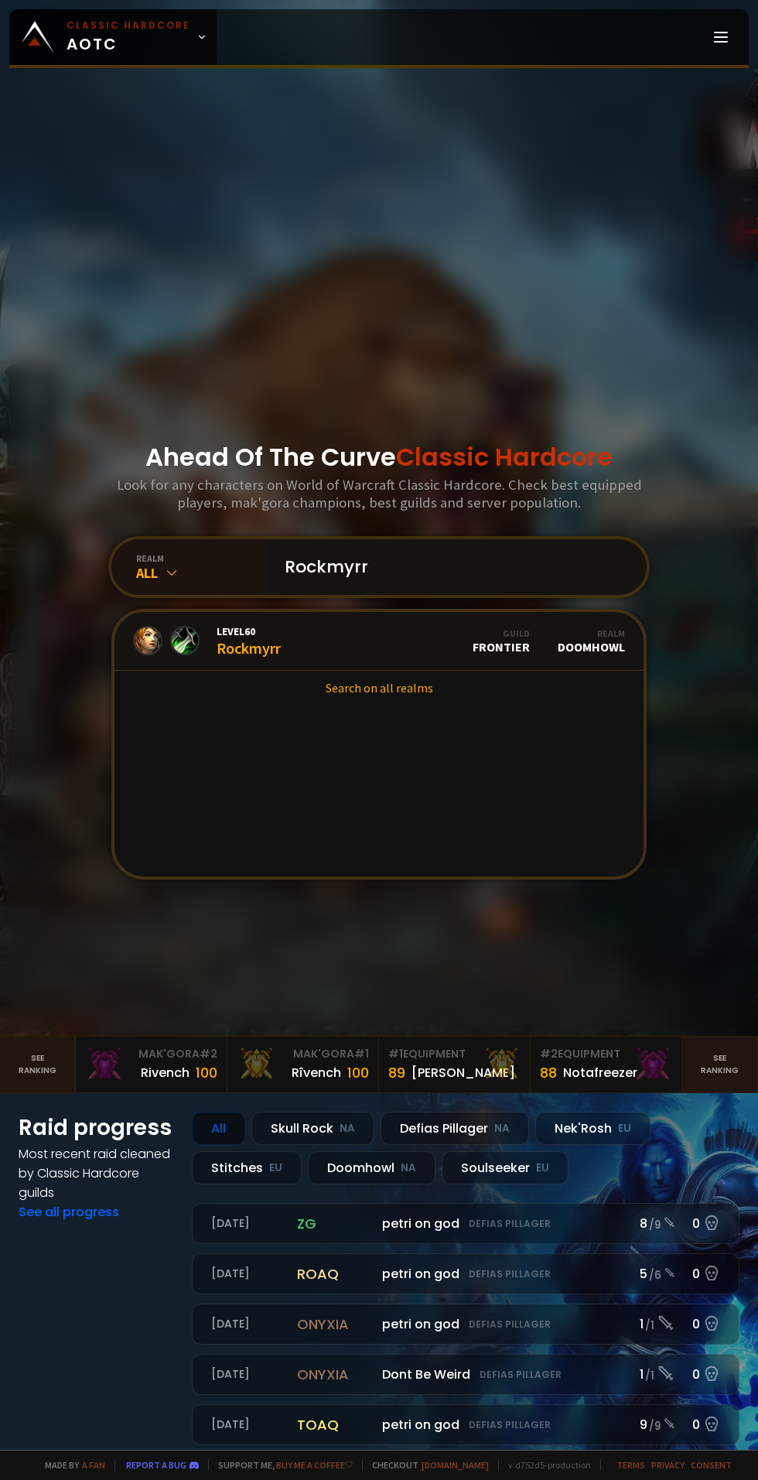
type input "Rockmyrr"
click at [305, 669] on link "Level 60 Rockmyrr Guild Frontier Realm Doomhowl" at bounding box center [379, 641] width 529 height 59
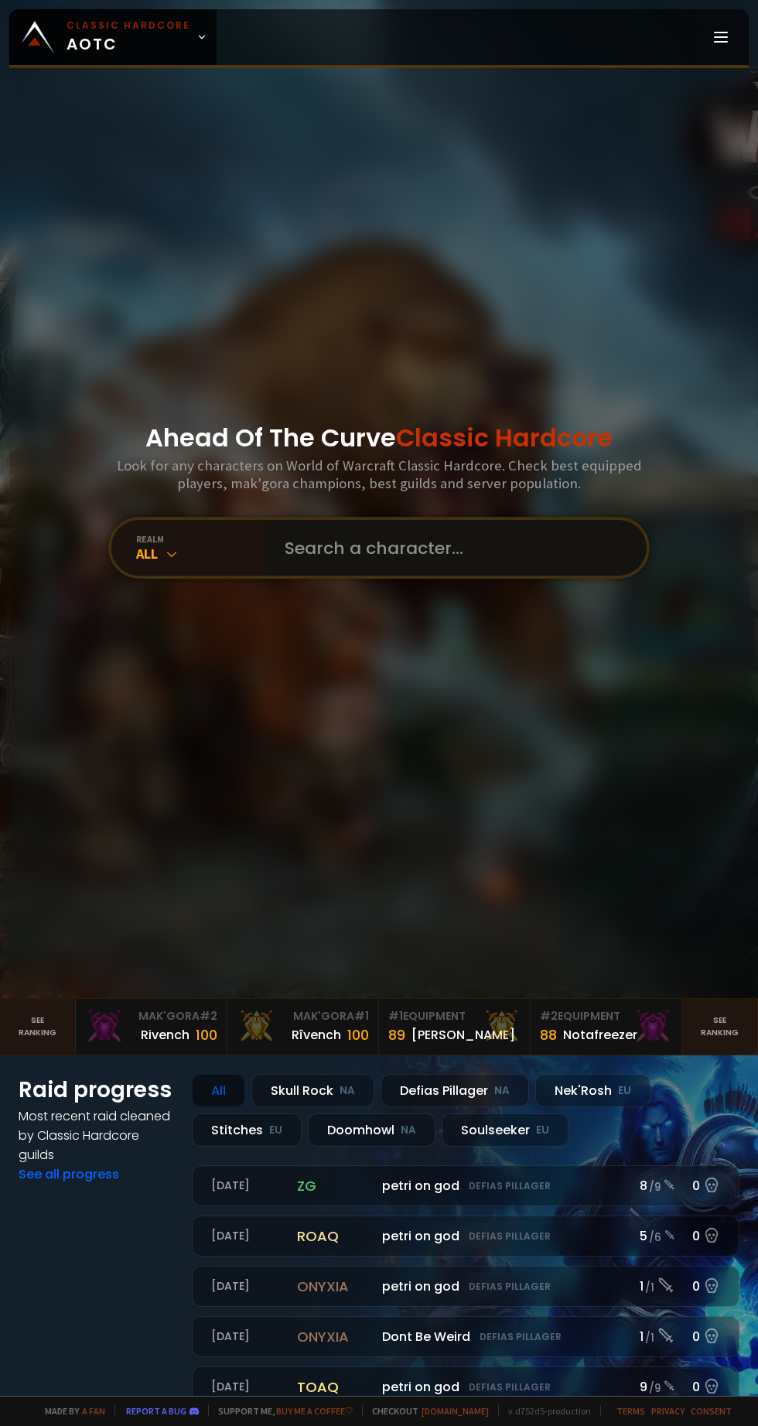
click at [412, 576] on input "text" at bounding box center [452, 548] width 353 height 56
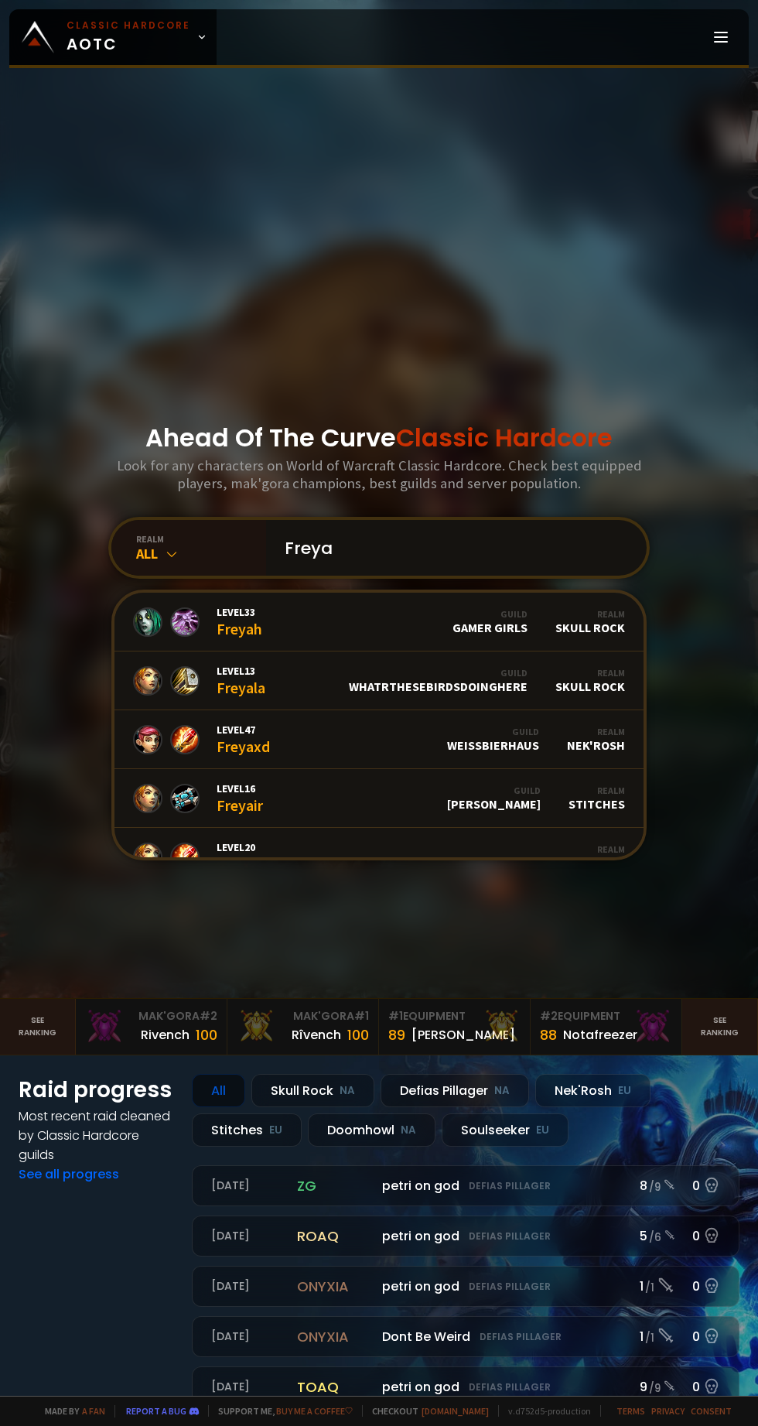
click at [455, 576] on input "Freya" at bounding box center [452, 548] width 353 height 56
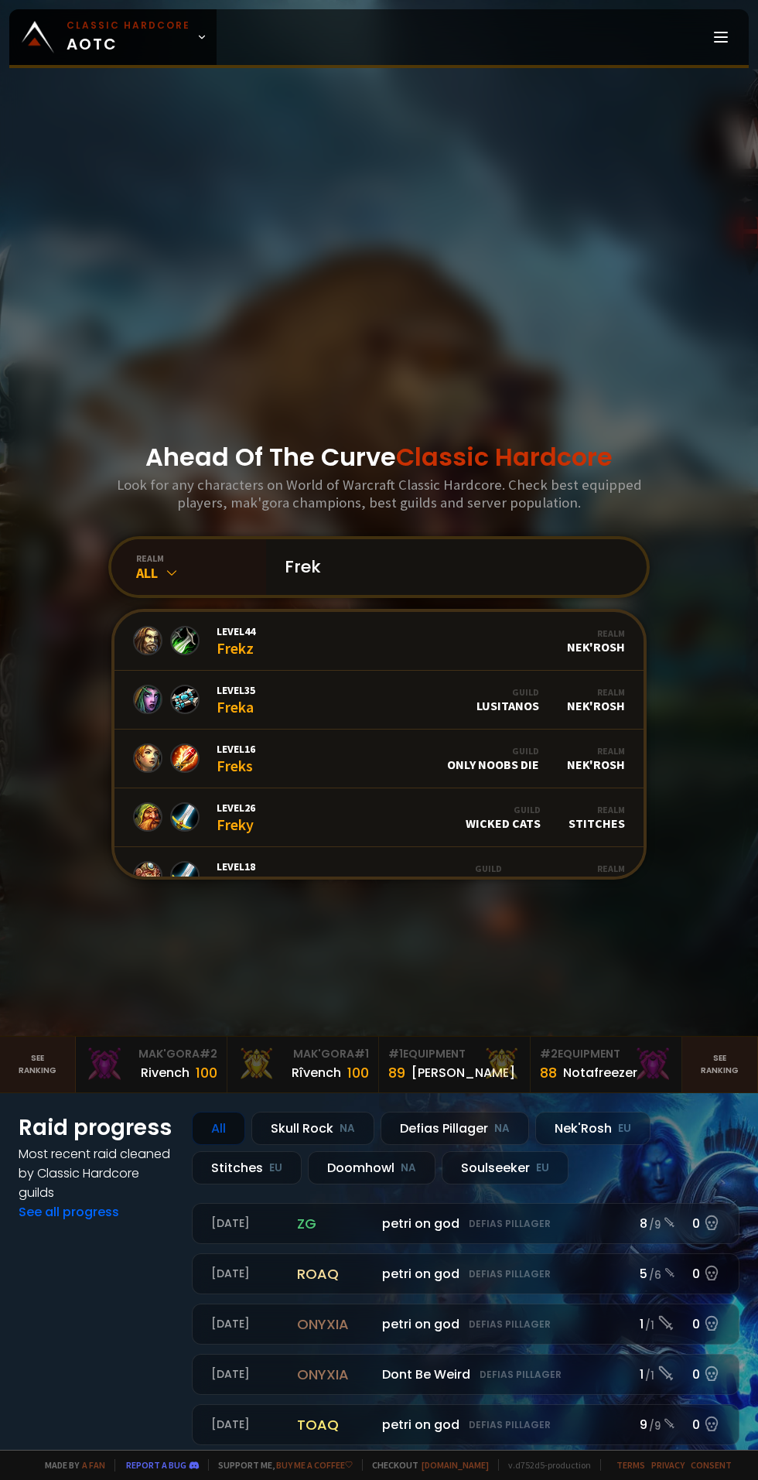
type input "Freka"
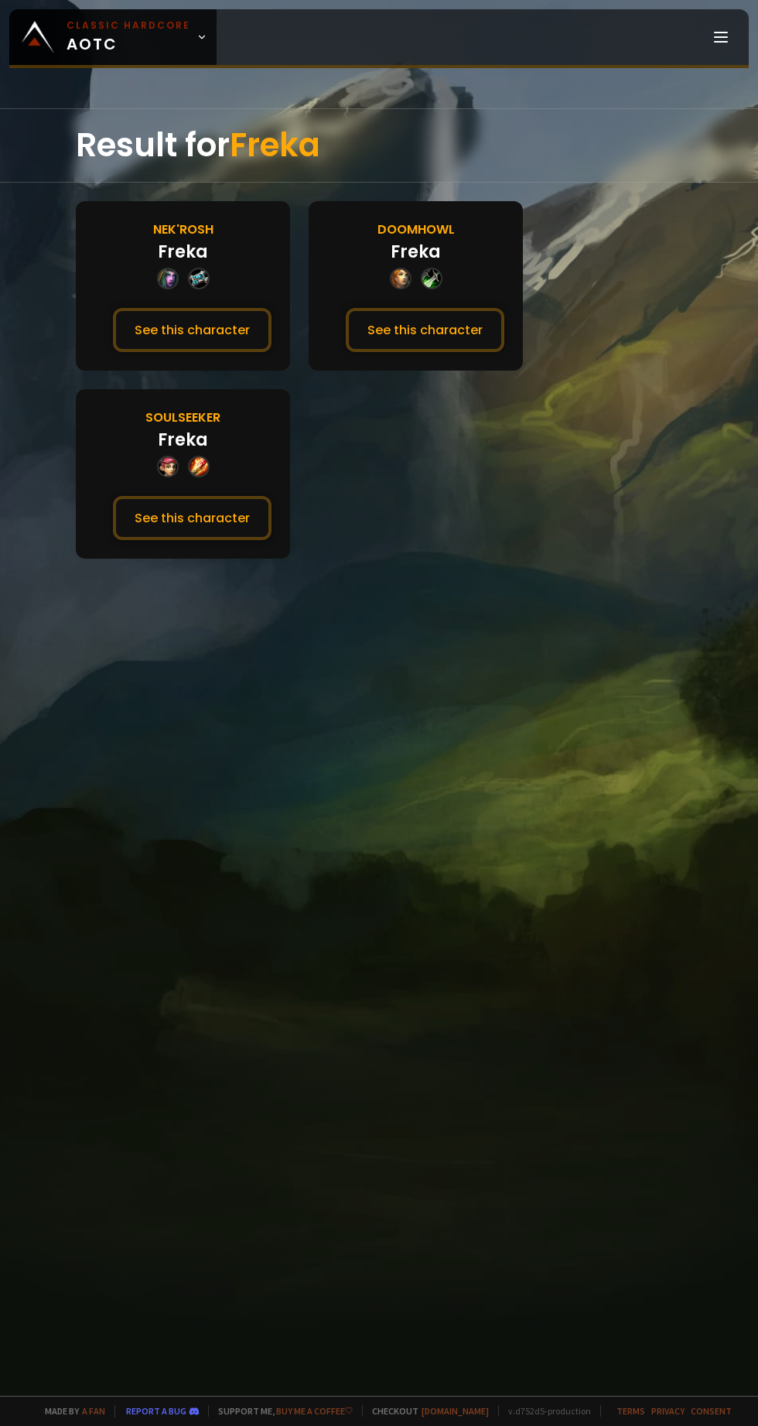
click at [450, 327] on button "See this character" at bounding box center [425, 330] width 159 height 44
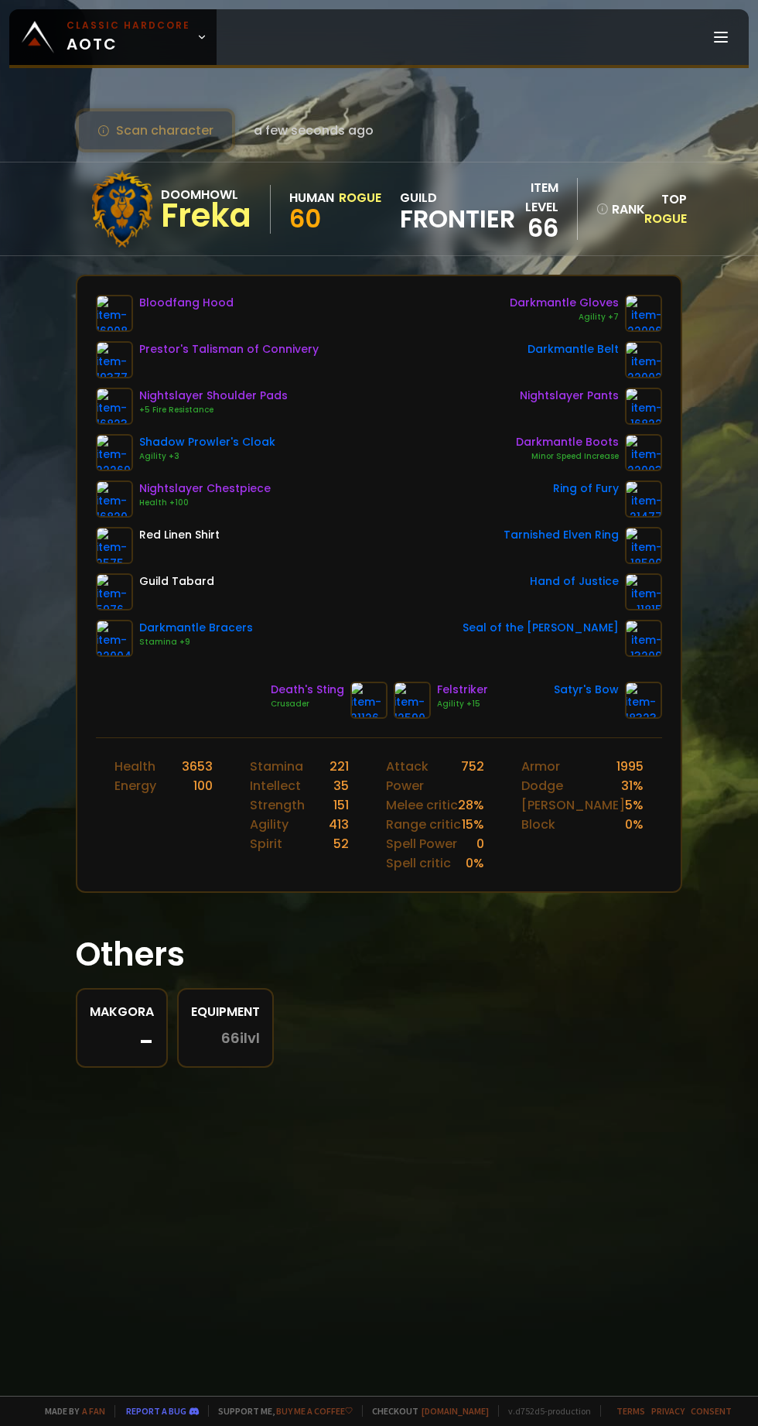
click at [364, 710] on img at bounding box center [369, 700] width 37 height 37
